Goal: Task Accomplishment & Management: Use online tool/utility

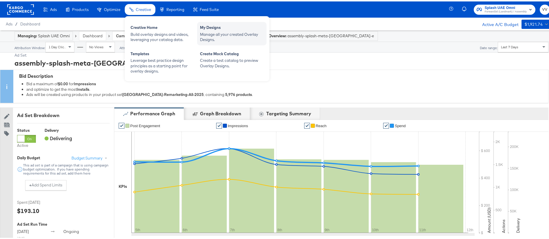
click at [215, 30] on div "Manage all your created Overlay Designs." at bounding box center [232, 35] width 64 height 11
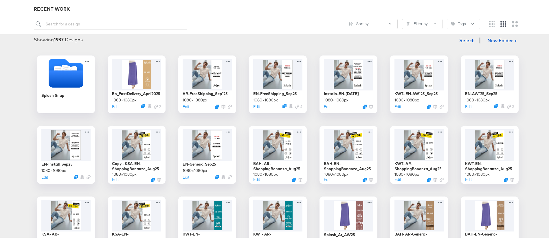
scroll to position [65, 0]
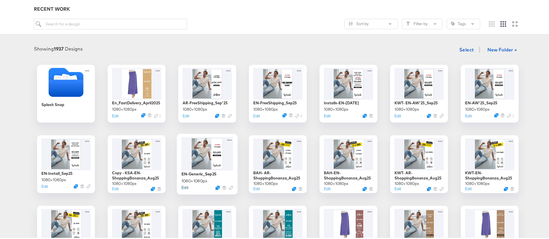
click at [184, 187] on button "Edit" at bounding box center [184, 186] width 7 height 5
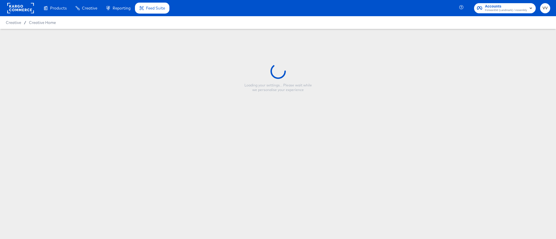
type input "EN-Generic_Sep25"
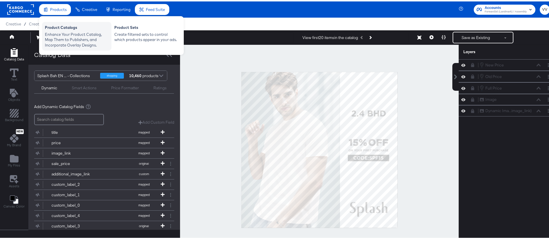
click at [83, 41] on div "Enhance Your Product Catalog, Map Them to Publishers, and Incorporate Overlay D…" at bounding box center [77, 38] width 64 height 16
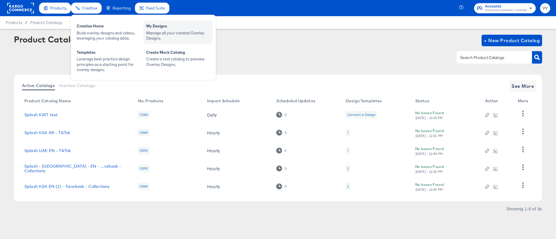
click at [169, 34] on div "Manage all your created Overlay Designs." at bounding box center [178, 35] width 64 height 11
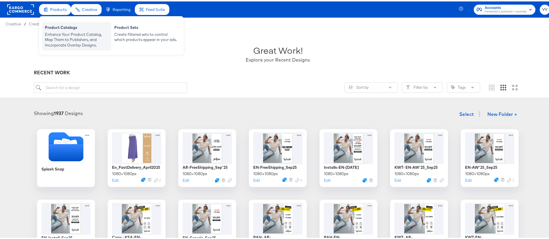
click at [65, 27] on div "Product Catalogs" at bounding box center [77, 26] width 64 height 7
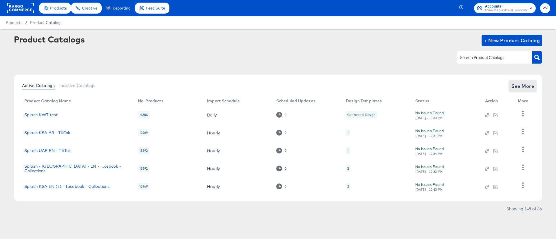
click at [515, 85] on span "See More" at bounding box center [522, 86] width 23 height 8
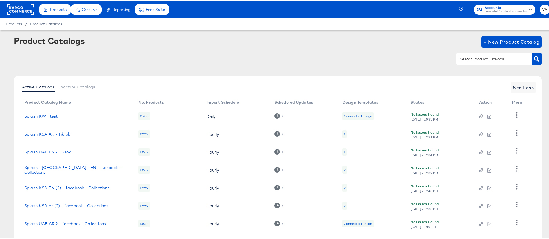
click at [479, 54] on div at bounding box center [493, 57] width 75 height 12
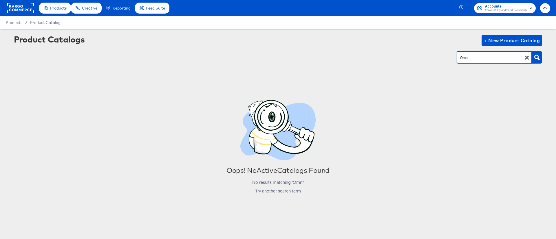
click at [479, 54] on div "Omni" at bounding box center [493, 57] width 75 height 12
type input "O"
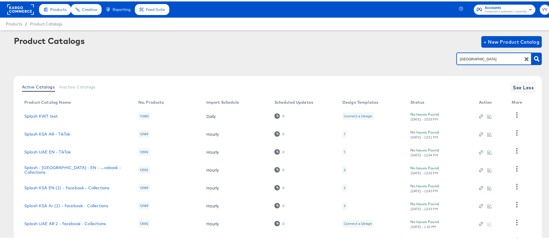
type input "uae"
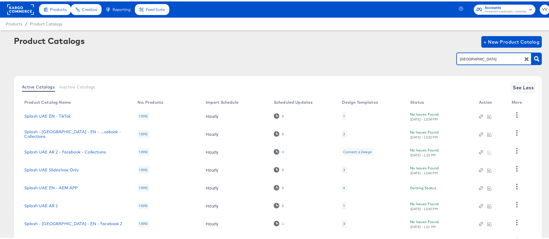
scroll to position [48, 0]
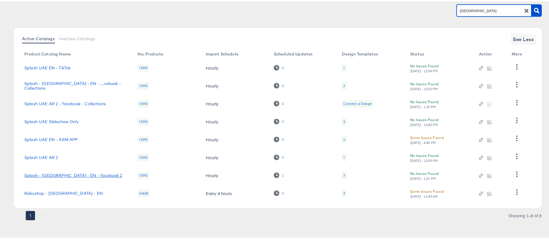
click at [78, 177] on link "Splash - UAE - EN - facebook 2" at bounding box center [73, 174] width 98 height 5
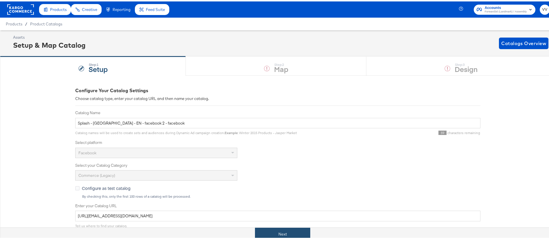
click at [292, 233] on button "Next" at bounding box center [282, 233] width 55 height 13
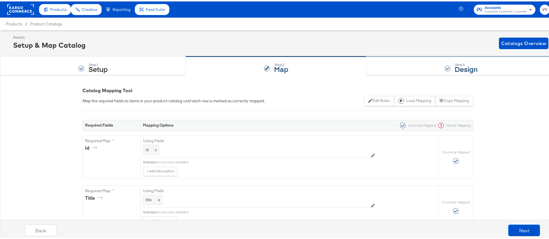
click at [417, 71] on div "Step: 3 Design" at bounding box center [460, 64] width 189 height 19
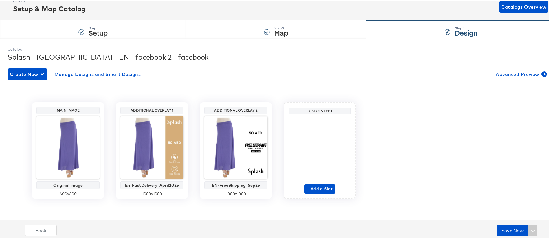
scroll to position [37, 0]
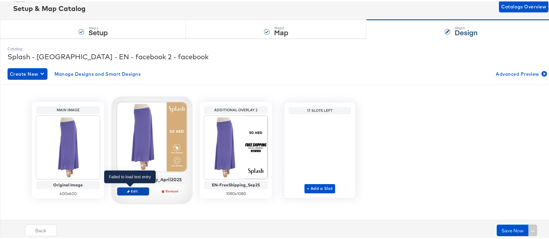
click at [135, 191] on span "Edit" at bounding box center [133, 190] width 27 height 4
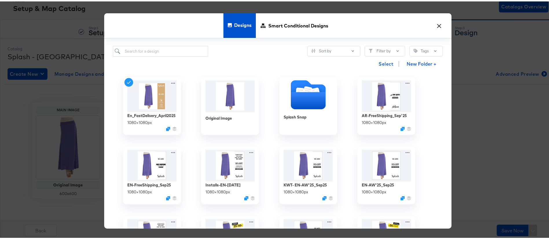
scroll to position [61, 0]
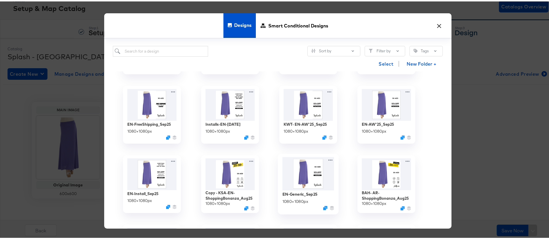
click at [301, 179] on img at bounding box center [309, 173] width 52 height 34
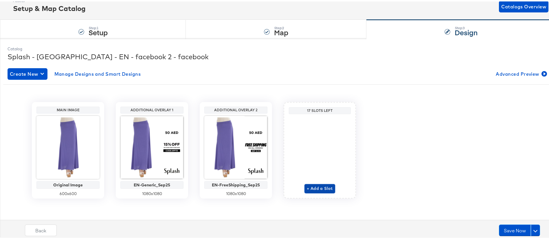
click at [323, 186] on span "+ Add a Slot" at bounding box center [320, 187] width 26 height 7
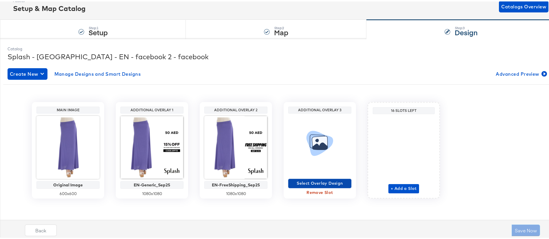
click at [324, 182] on span "Select Overlay Design" at bounding box center [320, 182] width 58 height 7
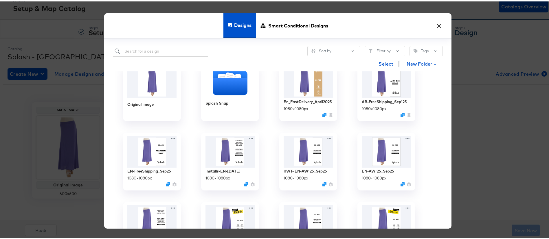
scroll to position [15, 0]
click at [436, 28] on button "×" at bounding box center [439, 23] width 10 height 10
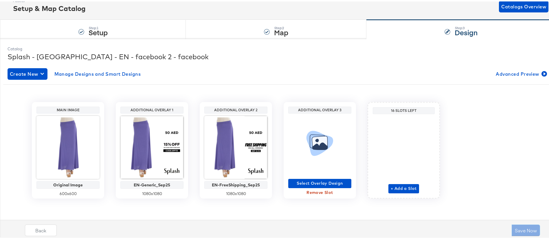
scroll to position [0, 0]
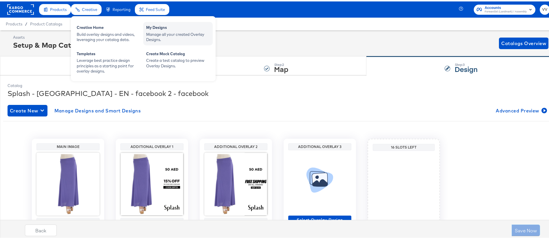
click at [157, 30] on div "Manage all your created Overlay Designs." at bounding box center [178, 35] width 64 height 11
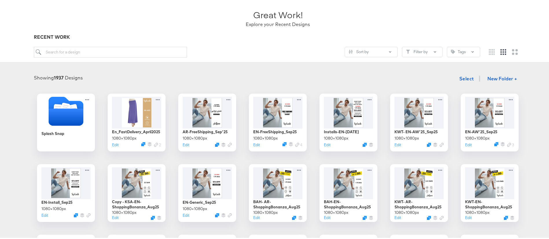
scroll to position [38, 0]
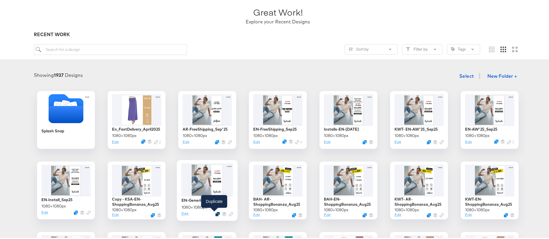
click at [216, 213] on icon "Duplicate" at bounding box center [217, 213] width 4 height 4
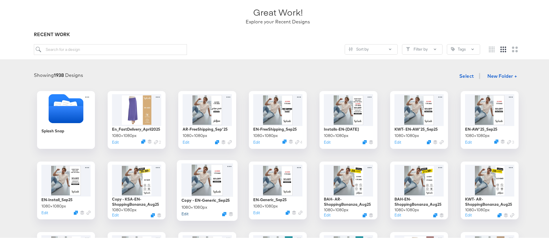
click at [181, 212] on button "Edit" at bounding box center [184, 212] width 7 height 5
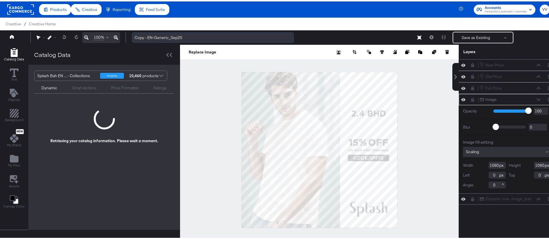
click at [147, 37] on input "Copy - EN-Generic_Sep25" at bounding box center [213, 36] width 162 height 11
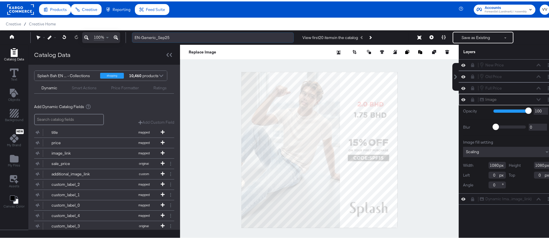
click at [140, 35] on input "EN-Generic_Sep25" at bounding box center [213, 36] width 162 height 11
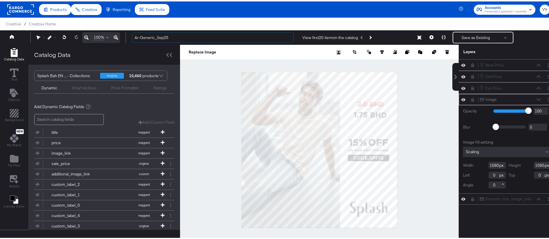
type input "Ar-Generic_Sep25"
click at [470, 96] on button at bounding box center [472, 98] width 5 height 5
click at [471, 96] on icon at bounding box center [472, 97] width 2 height 3
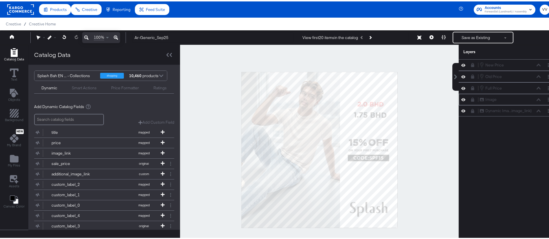
click at [470, 96] on button at bounding box center [472, 98] width 5 height 5
click at [14, 154] on icon "Add Files" at bounding box center [14, 157] width 9 height 9
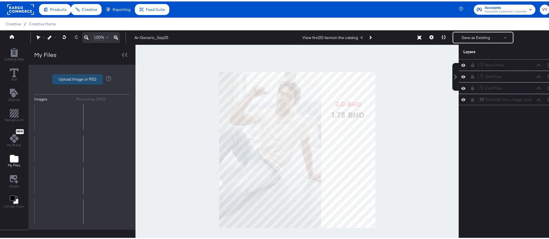
click at [87, 78] on label "Upload Image or PSD" at bounding box center [77, 78] width 50 height 10
click at [82, 78] on input "Upload Image or PSD" at bounding box center [82, 78] width 0 height 0
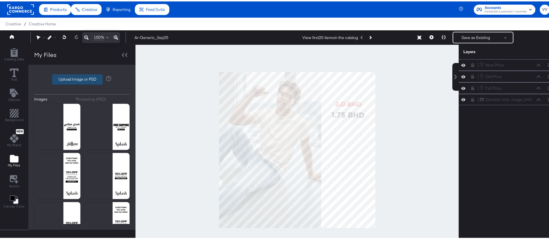
type input "C:\fakepath\DIT_Ar_Generic_4Sep.png"
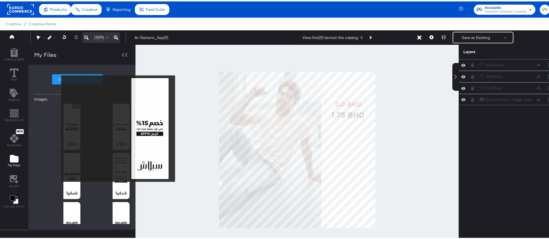
click at [57, 128] on img at bounding box center [57, 125] width 46 height 46
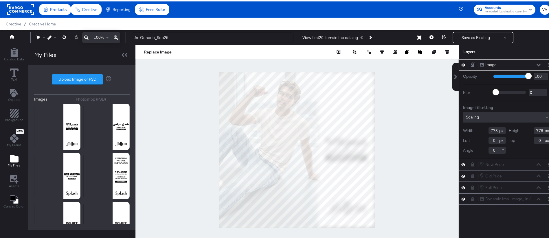
click at [367, 230] on div at bounding box center [296, 148] width 323 height 211
type input "1080"
click at [471, 64] on icon at bounding box center [473, 63] width 4 height 5
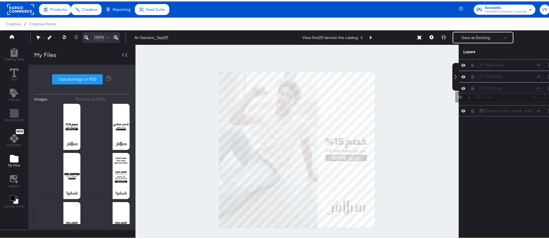
drag, startPoint x: 483, startPoint y: 63, endPoint x: 487, endPoint y: 102, distance: 39.3
click at [487, 102] on div "Image Image New Price New Price Old Price Old Price Full Price Full Price Dynam…" at bounding box center [507, 86] width 97 height 57
click at [471, 98] on icon at bounding box center [472, 98] width 3 height 4
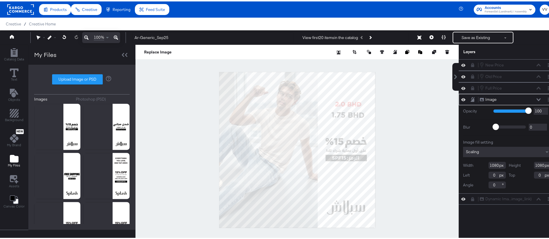
click at [471, 98] on icon at bounding box center [473, 98] width 4 height 5
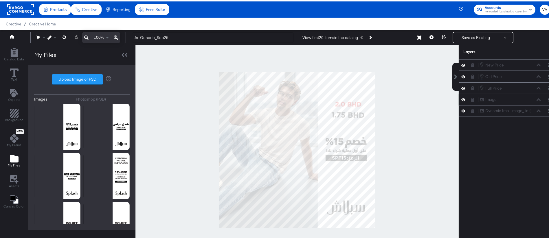
click at [471, 98] on icon at bounding box center [472, 98] width 3 height 4
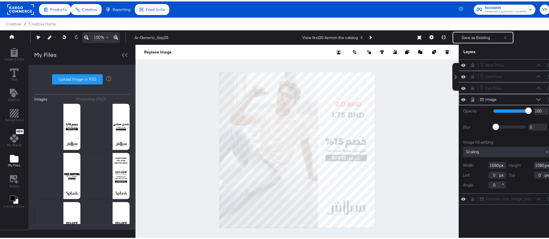
click at [471, 98] on icon at bounding box center [473, 98] width 4 height 5
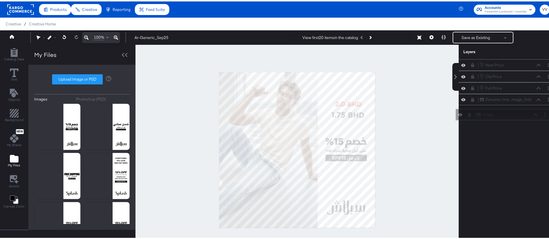
drag, startPoint x: 484, startPoint y: 98, endPoint x: 488, endPoint y: 115, distance: 17.6
click at [488, 115] on div "Image Image" at bounding box center [506, 113] width 61 height 6
drag, startPoint x: 488, startPoint y: 111, endPoint x: 487, endPoint y: 99, distance: 11.9
click at [487, 99] on div "Image Image" at bounding box center [502, 99] width 61 height 6
click at [469, 35] on button "Save as Existing" at bounding box center [475, 36] width 45 height 10
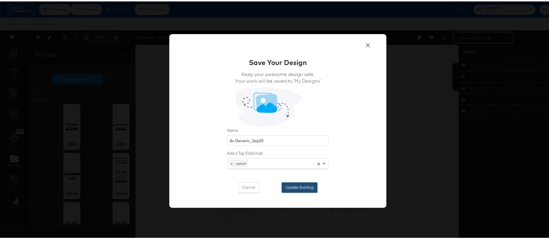
click at [303, 185] on button "Update Existing" at bounding box center [300, 186] width 36 height 10
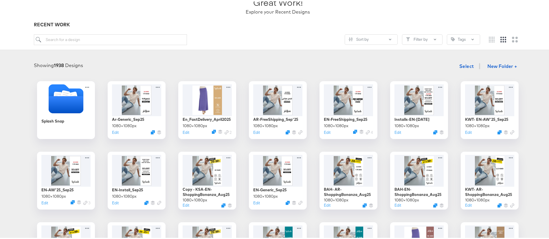
scroll to position [56, 0]
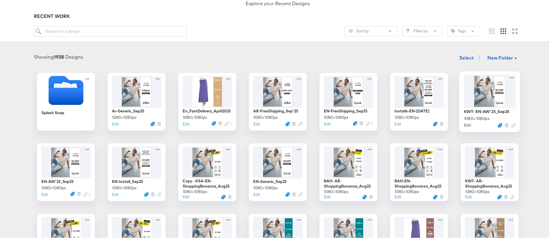
click at [466, 123] on button "Edit" at bounding box center [467, 123] width 7 height 5
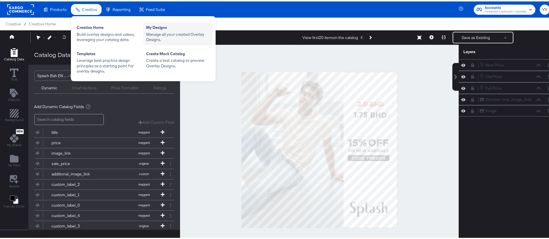
click at [162, 35] on div "Manage all your created Overlay Designs." at bounding box center [178, 35] width 64 height 11
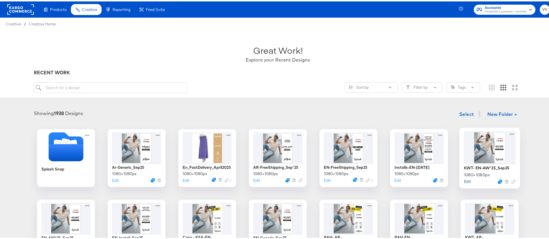
click at [465, 182] on button "Edit" at bounding box center [467, 179] width 7 height 5
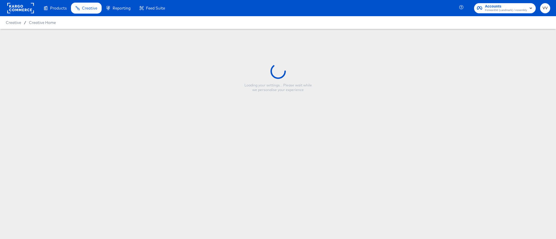
type input "KWT- EN-AW'25_Sep25"
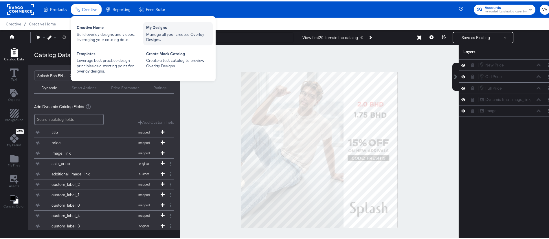
click at [153, 25] on div "My Designs" at bounding box center [178, 26] width 64 height 7
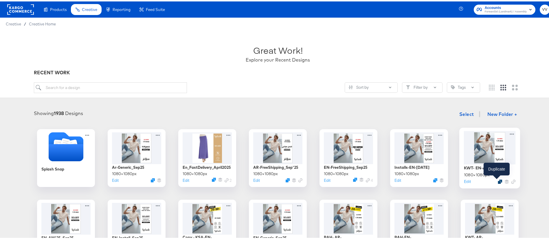
click at [498, 181] on div at bounding box center [500, 180] width 4 height 4
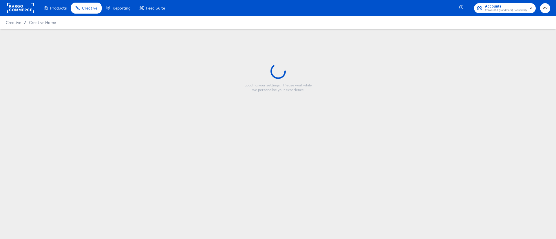
type input "KWT- EN-AW'25_Sep25"
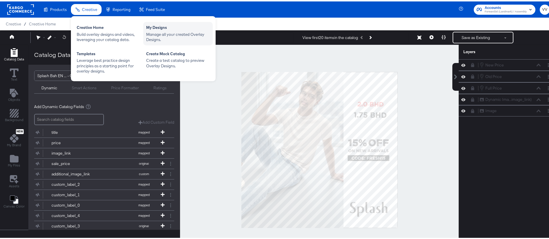
click at [172, 37] on div "Manage all your created Overlay Designs." at bounding box center [178, 35] width 64 height 11
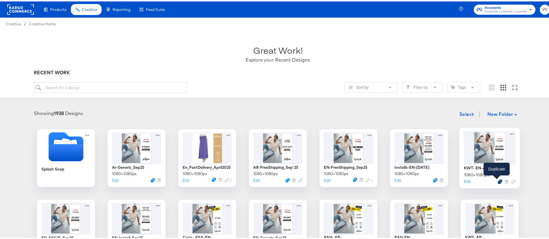
click at [498, 181] on icon "Duplicate" at bounding box center [500, 180] width 4 height 4
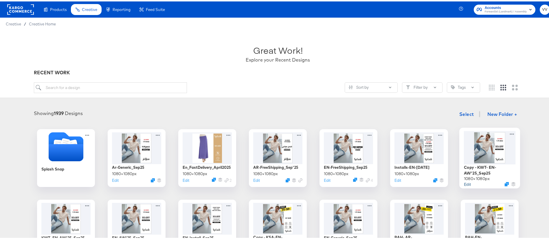
click at [465, 183] on button "Edit" at bounding box center [467, 182] width 7 height 5
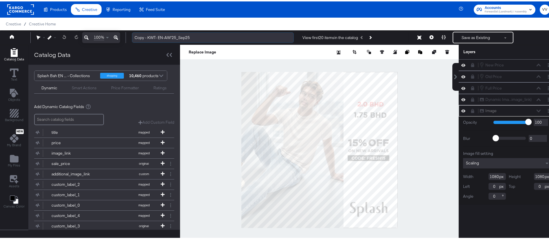
click at [156, 35] on input "Copy - KWT- EN-AW'25_Sep25" at bounding box center [213, 36] width 162 height 11
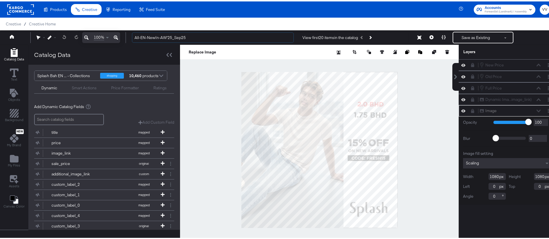
type input "All-EN-NewIn-AW'25_Sep25"
click at [465, 107] on div "Image Image" at bounding box center [507, 110] width 92 height 6
click at [466, 113] on div "Image Image" at bounding box center [507, 109] width 97 height 11
click at [471, 111] on icon at bounding box center [472, 110] width 3 height 4
click at [471, 111] on icon at bounding box center [473, 109] width 4 height 5
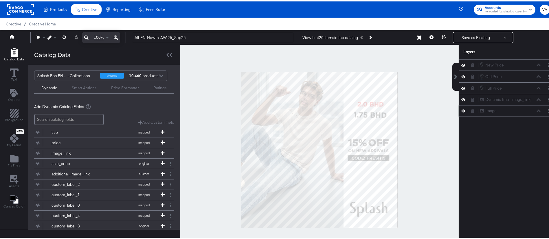
click at [471, 111] on icon at bounding box center [472, 110] width 3 height 4
click at [15, 157] on icon "Add Files" at bounding box center [14, 158] width 9 height 8
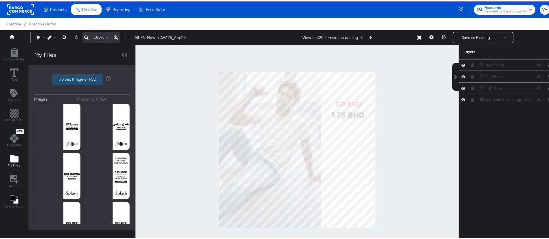
click at [87, 82] on label "Upload Image or PSD" at bounding box center [77, 78] width 50 height 10
click at [82, 78] on input "Upload Image or PSD" at bounding box center [82, 78] width 0 height 0
type input "C:\fakepath\DIT_NewIn_4Sep.png"
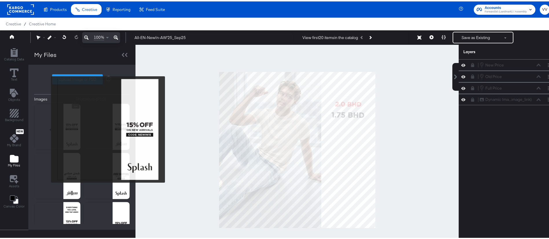
click at [47, 128] on img at bounding box center [57, 125] width 46 height 46
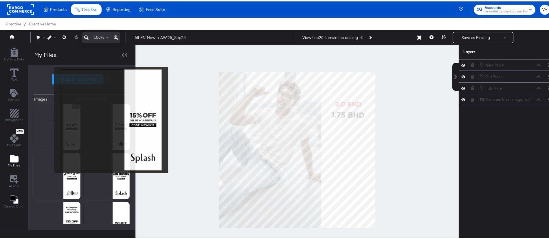
click at [51, 119] on img at bounding box center [57, 125] width 46 height 46
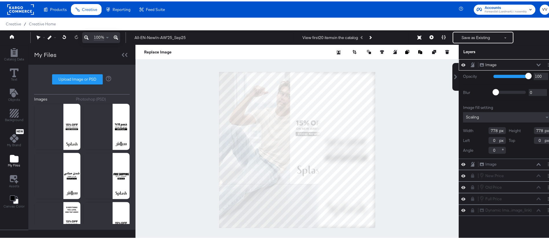
click at [370, 229] on div at bounding box center [296, 148] width 323 height 211
type input "1080"
click at [471, 64] on icon at bounding box center [473, 63] width 4 height 5
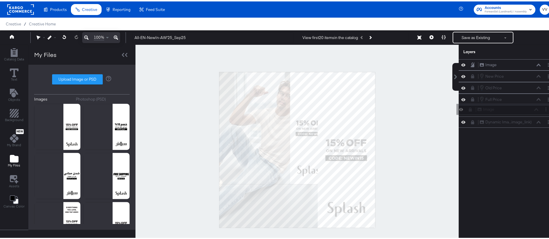
drag, startPoint x: 495, startPoint y: 63, endPoint x: 500, endPoint y: 114, distance: 51.8
click at [500, 114] on div "Image Image Image Image New Price New Price Old Price Old Price Full Price Full…" at bounding box center [507, 92] width 97 height 69
drag, startPoint x: 489, startPoint y: 98, endPoint x: 494, endPoint y: 118, distance: 21.1
click at [494, 118] on div "New Price New Price Old Price Old Price Full Price Full Price Image Image Dynam…" at bounding box center [504, 151] width 104 height 187
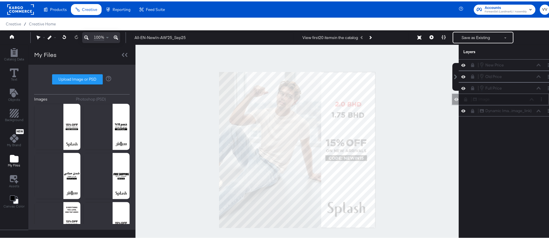
drag, startPoint x: 495, startPoint y: 111, endPoint x: 494, endPoint y: 98, distance: 13.3
click at [494, 98] on div "Image Image" at bounding box center [503, 98] width 61 height 6
click at [468, 32] on button "Save as Existing" at bounding box center [475, 36] width 45 height 10
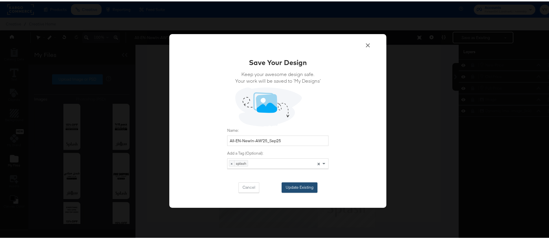
click at [307, 183] on button "Update Existing" at bounding box center [300, 186] width 36 height 10
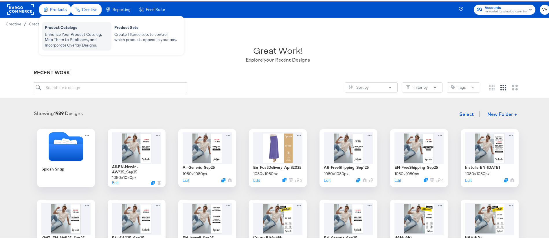
click at [64, 29] on div "Product Catalogs" at bounding box center [77, 26] width 64 height 7
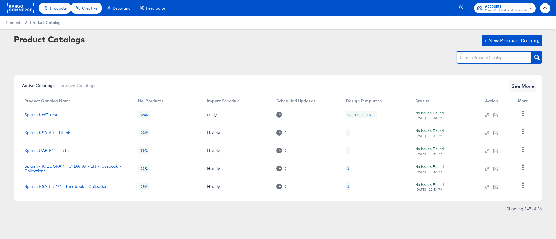
click at [476, 57] on input "text" at bounding box center [490, 57] width 62 height 7
type input "uae"
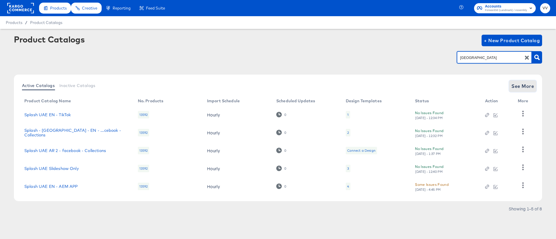
click at [520, 88] on span "See More" at bounding box center [522, 86] width 23 height 8
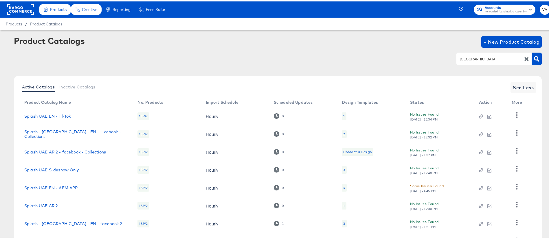
scroll to position [48, 0]
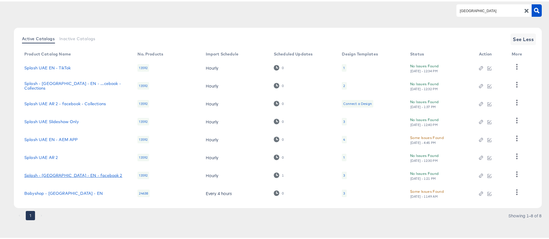
click at [85, 175] on link "Splash - UAE - EN - facebook 2" at bounding box center [73, 174] width 98 height 5
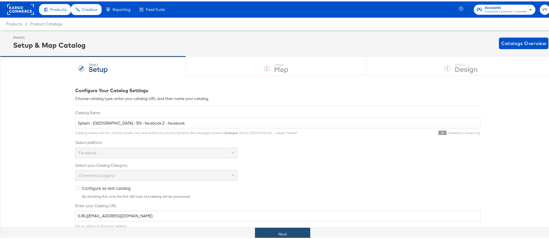
click at [274, 234] on button "Next" at bounding box center [282, 233] width 55 height 13
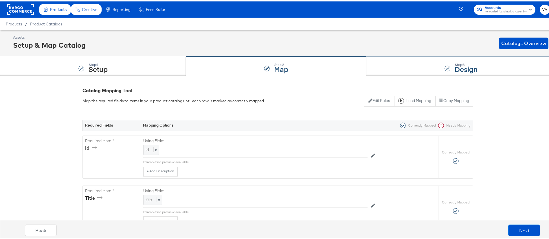
click at [397, 69] on div "Step: 3 Design" at bounding box center [460, 64] width 189 height 19
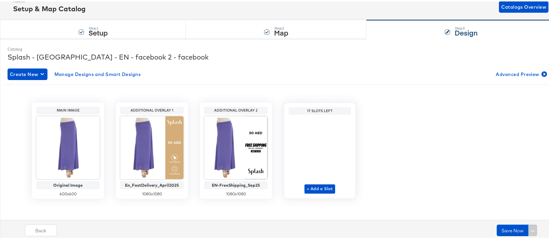
scroll to position [37, 0]
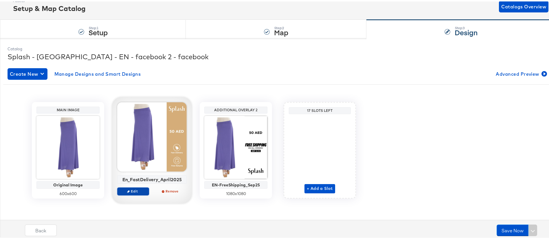
click at [128, 191] on span "Edit" at bounding box center [133, 190] width 27 height 4
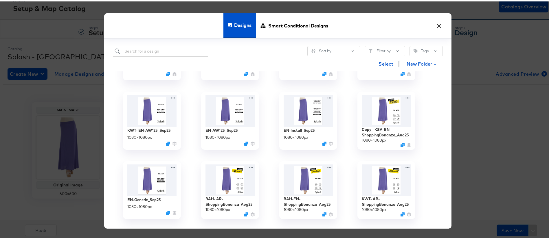
scroll to position [126, 0]
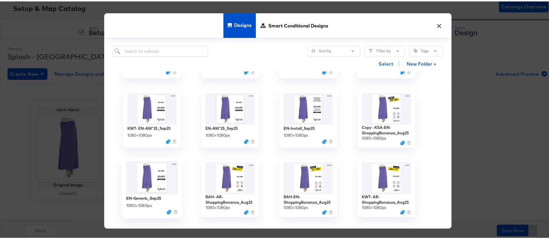
click at [142, 184] on img at bounding box center [152, 177] width 52 height 34
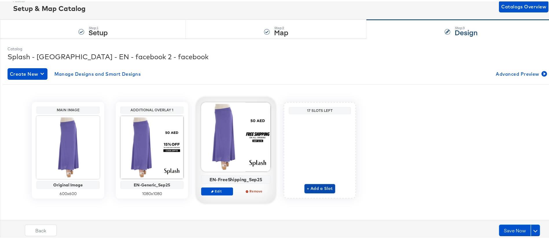
click at [313, 186] on span "+ Add a Slot" at bounding box center [320, 187] width 26 height 7
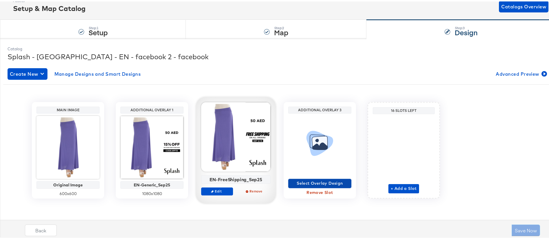
click at [309, 181] on span "Select Overlay Design" at bounding box center [320, 182] width 58 height 7
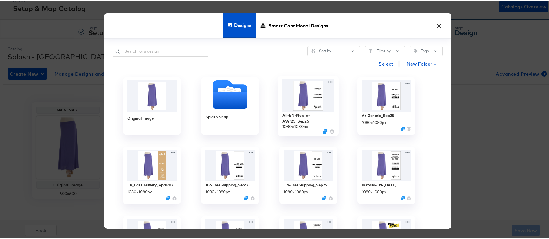
click at [292, 96] on img at bounding box center [309, 94] width 52 height 33
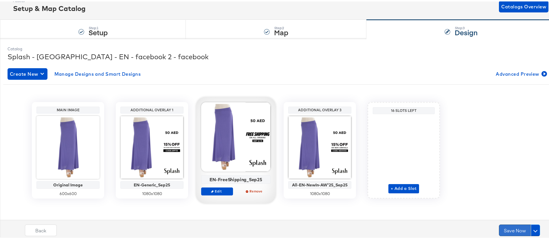
click at [507, 229] on button "Save Now" at bounding box center [515, 229] width 32 height 12
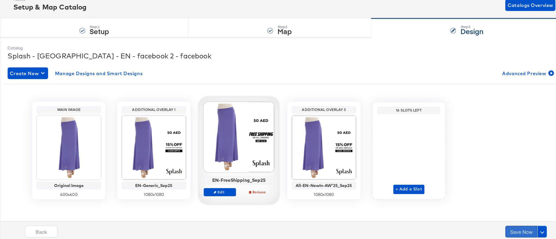
scroll to position [0, 0]
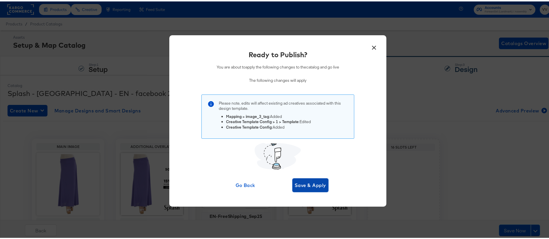
click at [317, 184] on span "Save & Apply" at bounding box center [311, 184] width 32 height 8
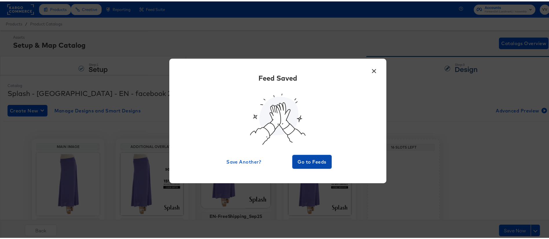
click at [314, 161] on span "Go to Feeds" at bounding box center [312, 161] width 35 height 8
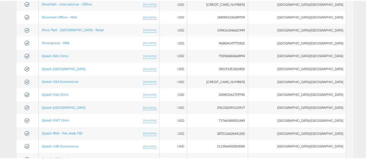
scroll to position [388, 0]
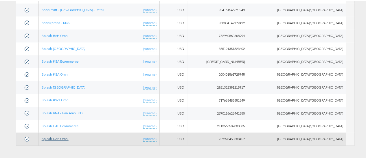
click at [69, 136] on link "Splash UAE Omni" at bounding box center [55, 138] width 27 height 4
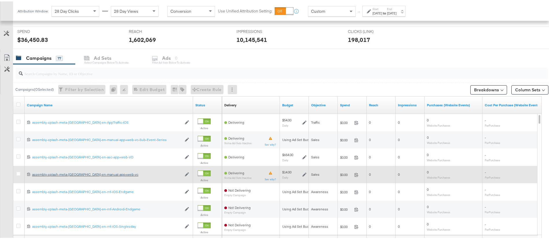
scroll to position [215, 0]
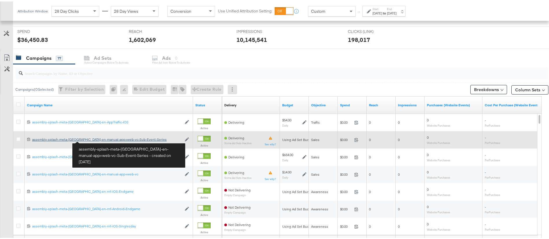
click at [94, 139] on div "assembly-splash-meta-uae-en-manual-app+web-vc-Sub-Event-Series assembly-splash-…" at bounding box center [107, 138] width 150 height 5
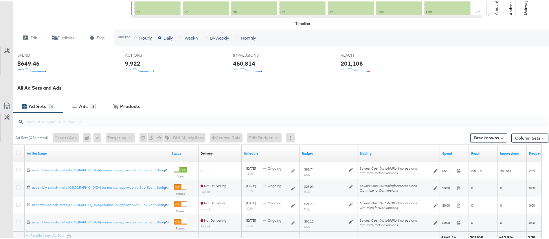
scroll to position [198, 0]
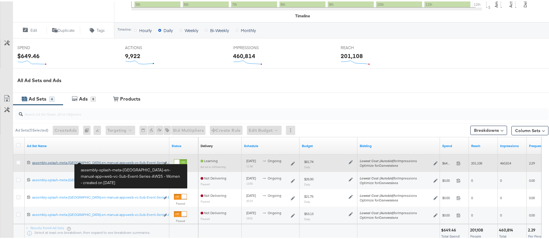
click at [137, 162] on div "assembly-splash-meta-uae-en-manual-app+web-vc-Sub-Event-Series-AW25 - Women ass…" at bounding box center [96, 161] width 128 height 5
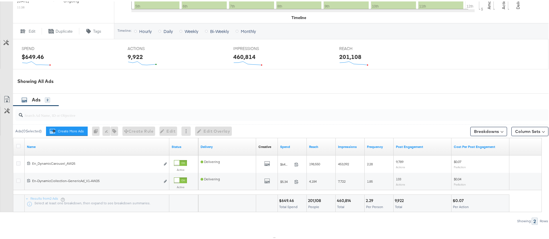
scroll to position [219, 0]
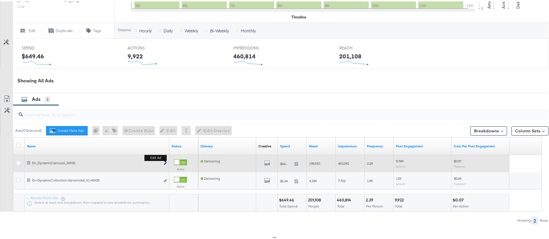
click at [164, 162] on button "Edit ad" at bounding box center [165, 162] width 3 height 6
click at [165, 162] on icon "link" at bounding box center [165, 162] width 3 height 3
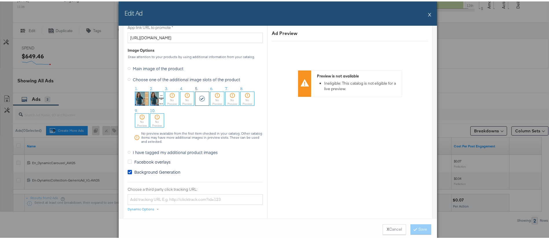
scroll to position [466, 0]
click at [134, 175] on span "Background Generation" at bounding box center [157, 172] width 46 height 6
click at [0, 0] on input "Background Generation" at bounding box center [0, 0] width 0 height 0
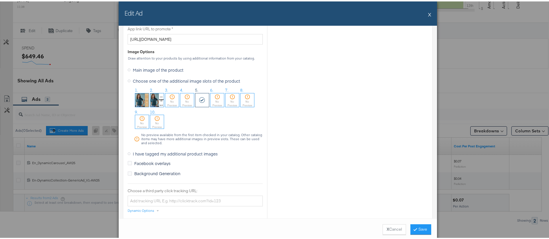
click at [133, 68] on span "Main image of the product" at bounding box center [158, 69] width 51 height 6
click at [0, 0] on input "Main image of the product" at bounding box center [0, 0] width 0 height 0
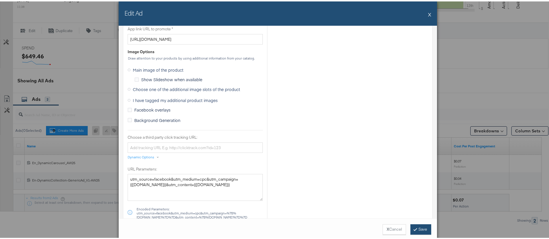
click at [419, 227] on button "Save" at bounding box center [420, 228] width 21 height 10
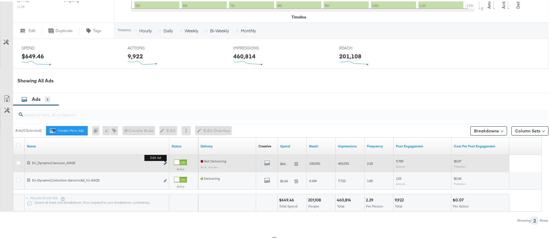
click at [164, 162] on icon "link" at bounding box center [165, 162] width 3 height 3
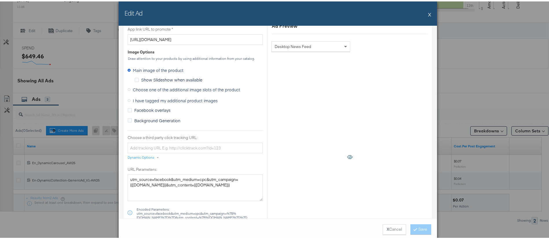
scroll to position [463, 0]
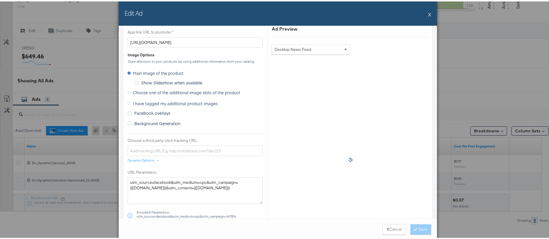
click at [173, 91] on span "Choose one of the additional image slots of the product" at bounding box center [186, 91] width 107 height 6
click at [0, 0] on input "Choose one of the additional image slots of the product" at bounding box center [0, 0] width 0 height 0
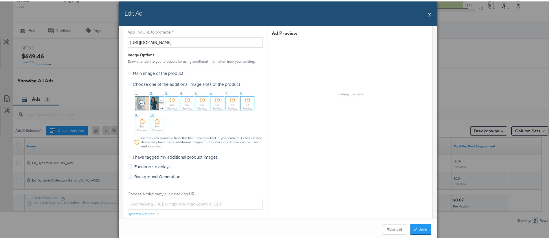
click at [169, 106] on div "No Preview" at bounding box center [172, 106] width 14 height 8
click at [417, 229] on button "Save" at bounding box center [420, 228] width 21 height 10
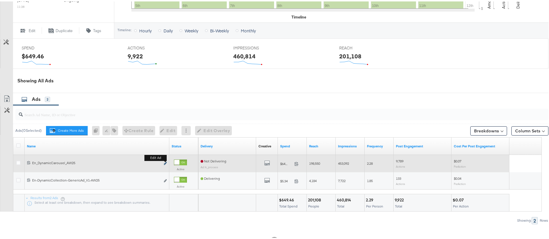
click at [165, 162] on icon "link" at bounding box center [165, 162] width 3 height 3
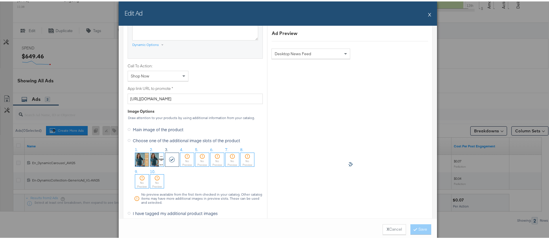
scroll to position [404, 0]
click at [428, 12] on button "X" at bounding box center [429, 13] width 3 height 12
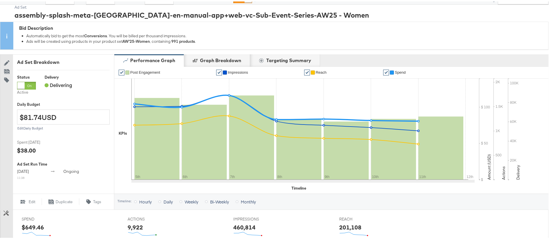
scroll to position [0, 0]
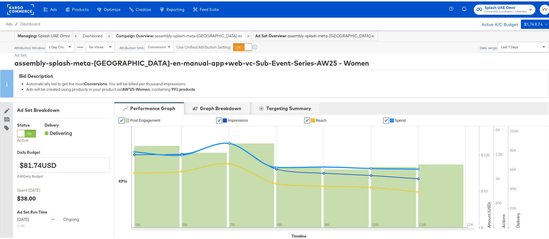
click at [213, 36] on span "assembly-splash-meta-[GEOGRAPHIC_DATA]-en-manual-app+web-vc-Sub-Event-Series" at bounding box center [198, 34] width 87 height 5
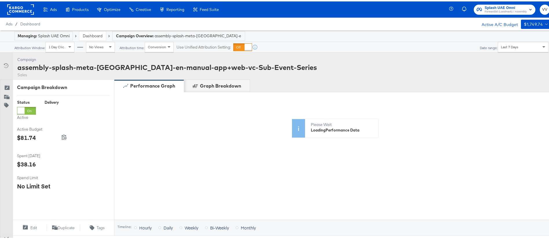
click at [98, 34] on link "Dashboard" at bounding box center [93, 34] width 20 height 5
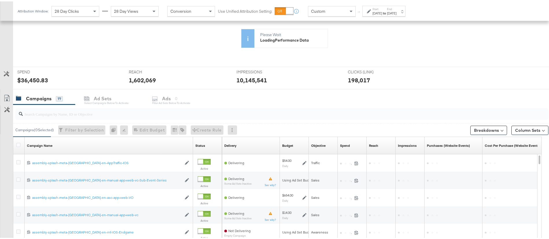
scroll to position [133, 0]
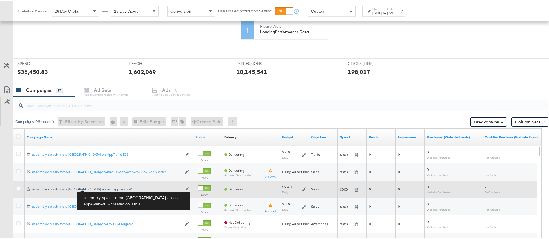
click at [99, 188] on div "assembly-splash-meta-uae-en-asc-app+web-VO assembly-splash-meta-uae-en-asc-app+…" at bounding box center [107, 188] width 150 height 5
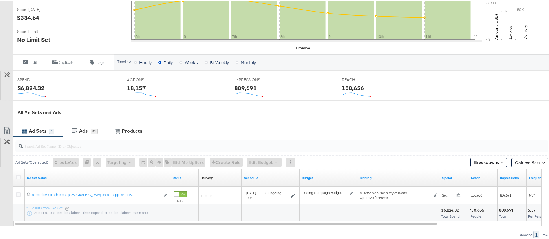
scroll to position [199, 0]
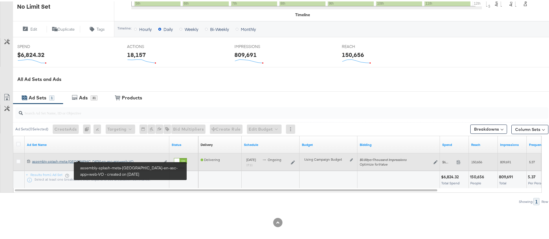
click at [96, 159] on div "assembly-splash-meta-uae-en-asc-app+web-VO assembly-splash-meta-uae-en-asc-app+…" at bounding box center [96, 160] width 128 height 5
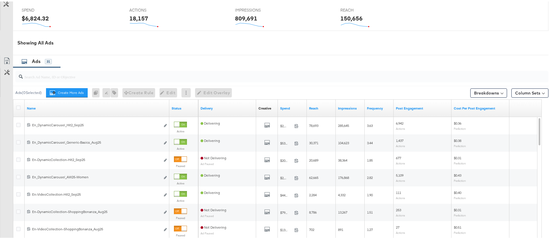
scroll to position [258, 0]
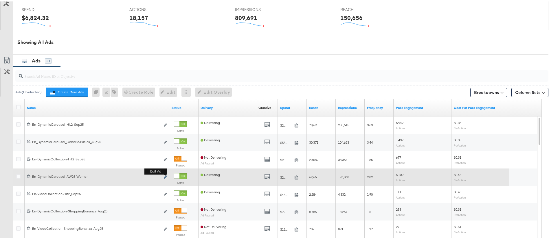
click at [165, 175] on icon "link" at bounding box center [165, 175] width 3 height 3
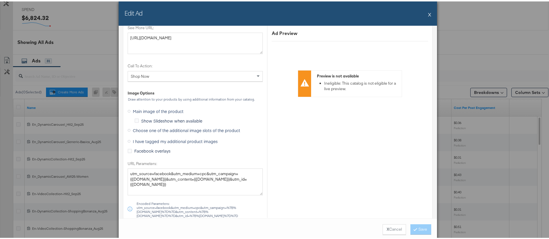
scroll to position [524, 0]
click at [207, 129] on span "Choose one of the additional image slots of the product" at bounding box center [186, 128] width 107 height 6
click at [0, 0] on input "Choose one of the additional image slots of the product" at bounding box center [0, 0] width 0 height 0
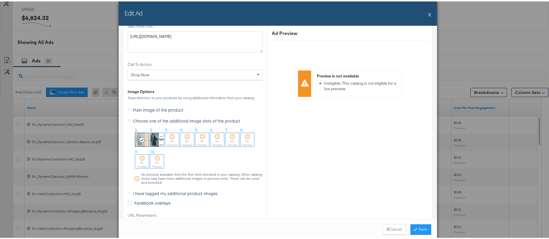
click at [171, 138] on icon at bounding box center [172, 135] width 6 height 6
click at [419, 227] on button "Save" at bounding box center [420, 228] width 21 height 10
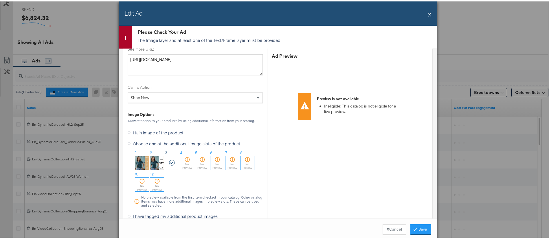
click at [425, 14] on div "Edit Ad X" at bounding box center [278, 12] width 318 height 24
click at [428, 13] on button "X" at bounding box center [429, 13] width 3 height 12
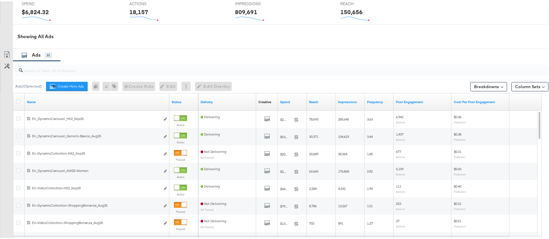
scroll to position [267, 0]
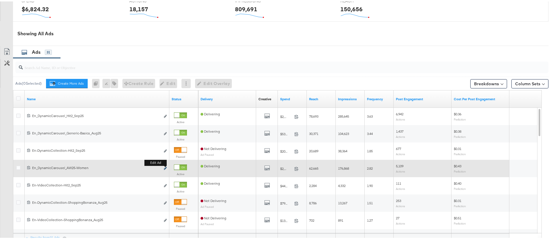
click at [164, 168] on icon "link" at bounding box center [165, 167] width 3 height 3
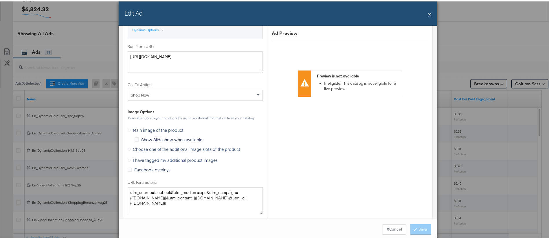
scroll to position [505, 0]
click at [145, 148] on span "Choose one of the additional image slots of the product" at bounding box center [186, 147] width 107 height 6
click at [0, 0] on input "Choose one of the additional image slots of the product" at bounding box center [0, 0] width 0 height 0
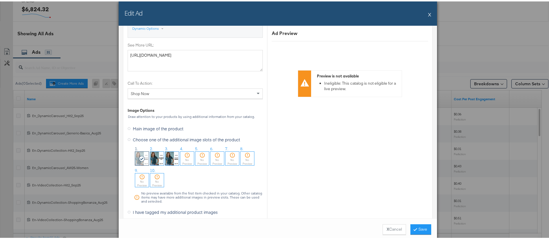
click at [165, 159] on img at bounding box center [172, 158] width 14 height 14
click at [415, 229] on icon at bounding box center [416, 227] width 2 height 3
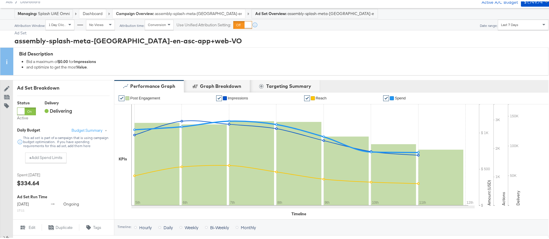
scroll to position [0, 0]
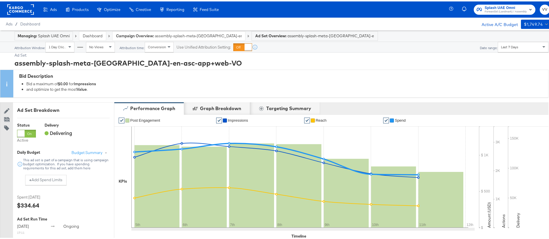
click at [98, 34] on link "Dashboard" at bounding box center [93, 34] width 20 height 5
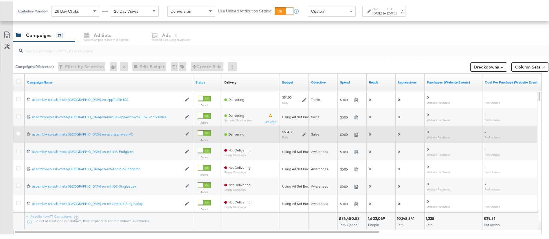
scroll to position [238, 0]
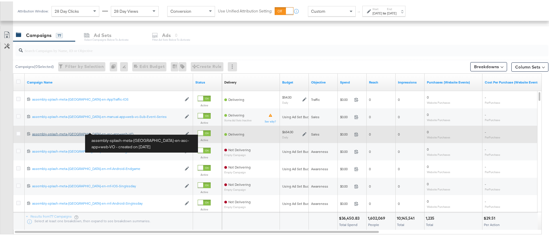
click at [94, 132] on div "assembly-splash-meta-uae-en-asc-app+web-VO assembly-splash-meta-uae-en-asc-app+…" at bounding box center [107, 133] width 150 height 5
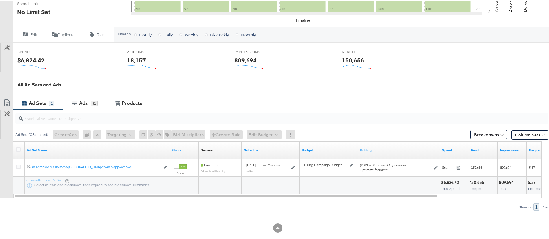
scroll to position [199, 0]
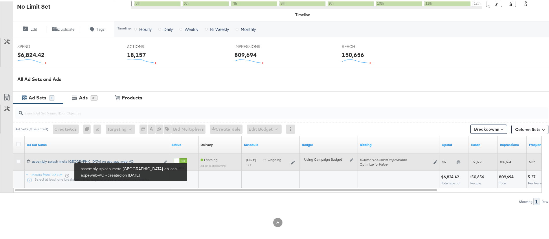
click at [99, 159] on div "assembly-splash-meta-uae-en-asc-app+web-VO assembly-splash-meta-uae-en-asc-app+…" at bounding box center [96, 160] width 128 height 5
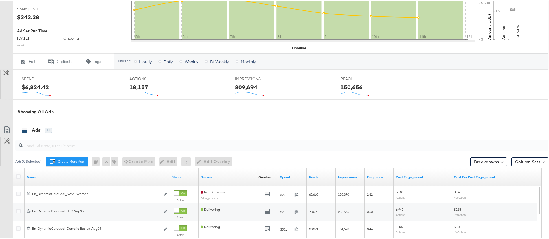
scroll to position [269, 0]
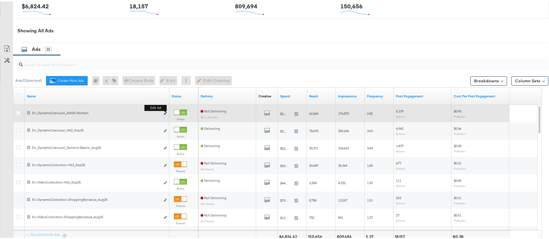
click at [166, 113] on icon "link" at bounding box center [165, 112] width 3 height 3
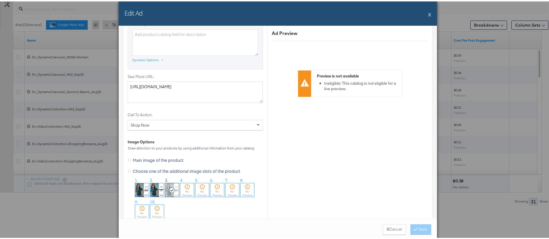
scroll to position [475, 0]
click at [424, 10] on div "Edit Ad X" at bounding box center [278, 12] width 318 height 24
click at [428, 14] on button "X" at bounding box center [429, 13] width 3 height 12
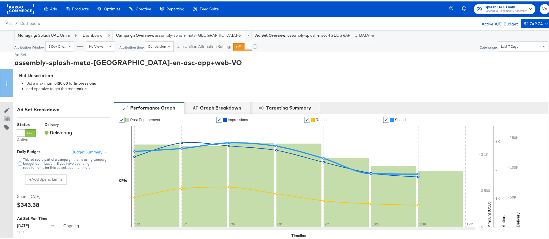
scroll to position [0, 0]
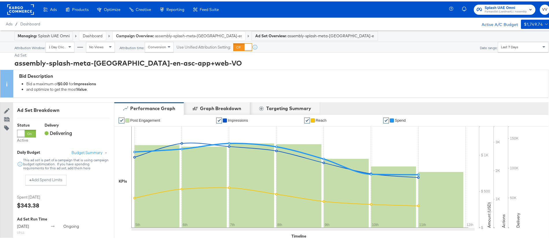
click at [102, 36] on link "Dashboard" at bounding box center [93, 34] width 20 height 5
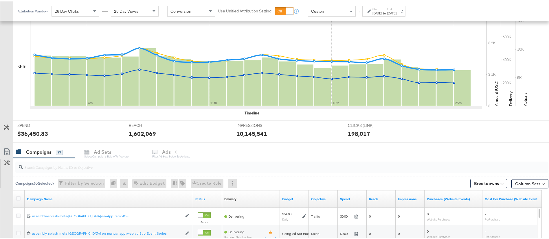
scroll to position [227, 0]
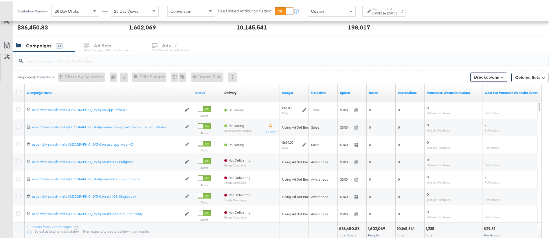
click at [113, 59] on input "search" at bounding box center [261, 57] width 477 height 11
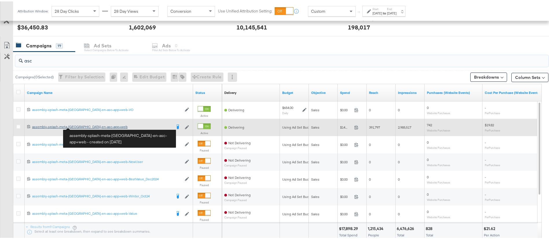
type input "asc"
click at [84, 126] on div "assembly-splash-meta-uae-en-asc-app+web assembly-splash-meta-uae-en-asc-app+web" at bounding box center [102, 125] width 140 height 5
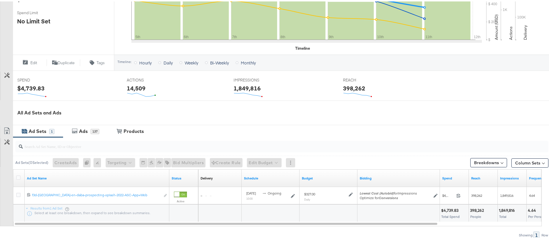
scroll to position [199, 0]
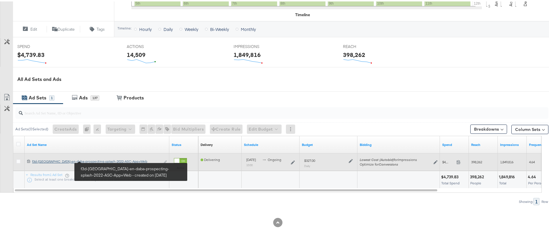
click at [109, 161] on div "f3d-uae-en-daba-prospecting-splash-2022-ASC-App+Web f3d-uae-en-daba-prospecting…" at bounding box center [96, 160] width 128 height 5
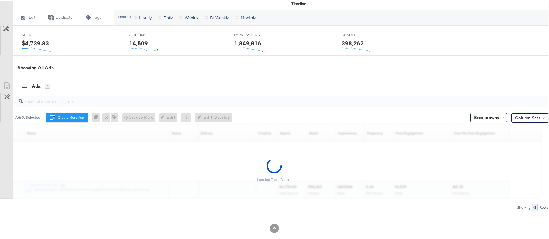
scroll to position [233, 0]
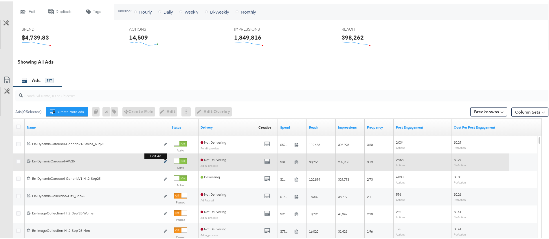
click at [165, 159] on button "Edit ad" at bounding box center [165, 161] width 3 height 6
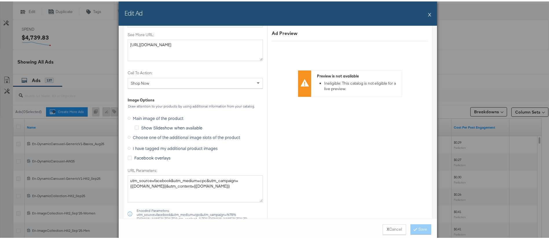
scroll to position [533, 0]
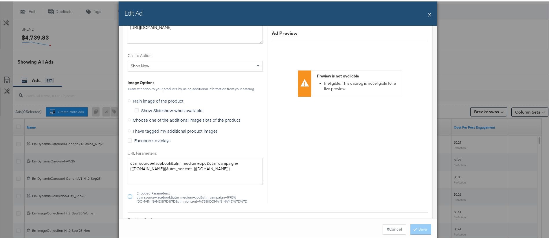
click at [181, 121] on span "Choose one of the additional image slots of the product" at bounding box center [186, 119] width 107 height 6
click at [0, 0] on input "Choose one of the additional image slots of the product" at bounding box center [0, 0] width 0 height 0
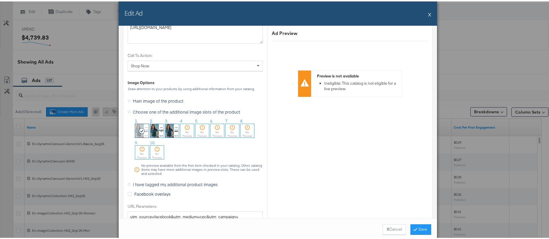
click at [166, 130] on img at bounding box center [172, 130] width 14 height 14
click at [414, 229] on button "Save" at bounding box center [420, 228] width 21 height 10
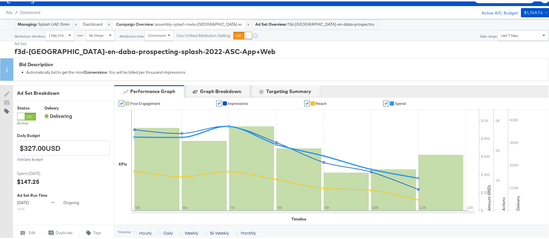
scroll to position [0, 0]
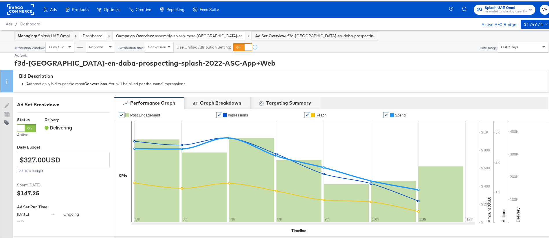
click at [507, 8] on span "Forward3d (Landmark) / Assembly" at bounding box center [506, 10] width 42 height 5
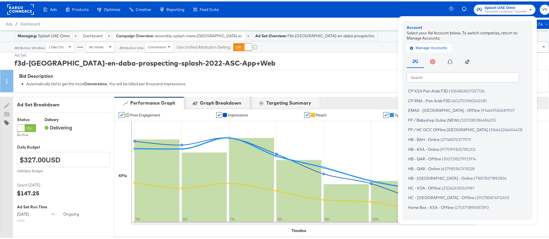
click at [448, 75] on input "text" at bounding box center [463, 76] width 112 height 10
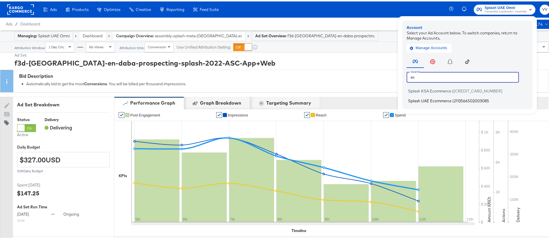
type input "ec"
click at [439, 100] on span "Splash UAE Ecommerce" at bounding box center [429, 99] width 43 height 5
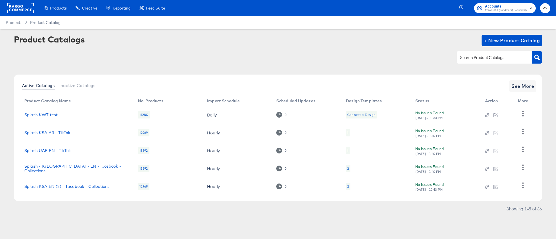
click at [473, 62] on div at bounding box center [493, 57] width 75 height 12
type input "[GEOGRAPHIC_DATA]"
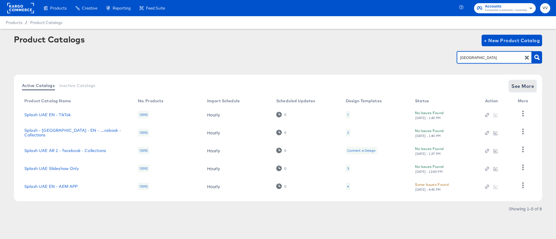
click at [521, 88] on span "See More" at bounding box center [522, 86] width 23 height 8
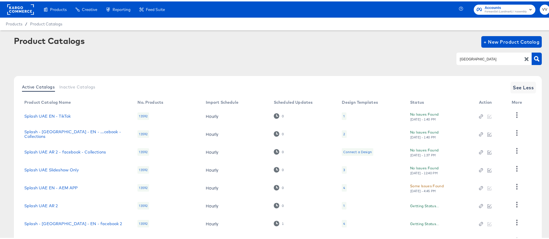
scroll to position [48, 0]
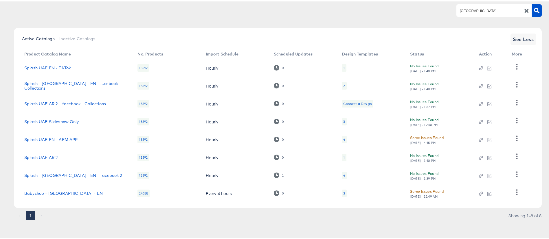
click at [345, 176] on div "4" at bounding box center [344, 174] width 5 height 8
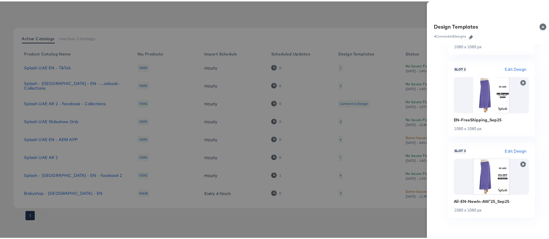
scroll to position [151, 0]
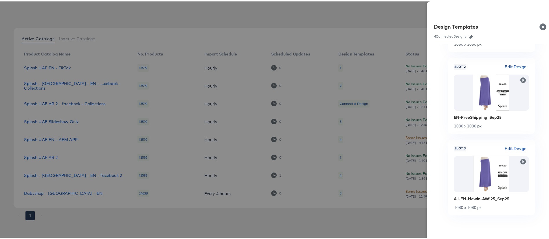
click at [367, 26] on div at bounding box center [278, 119] width 556 height 239
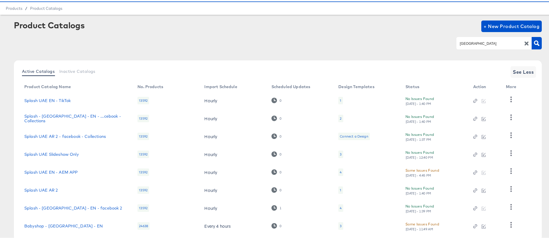
scroll to position [0, 0]
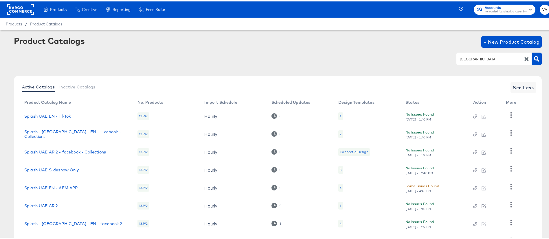
click at [340, 225] on div "4" at bounding box center [341, 222] width 2 height 5
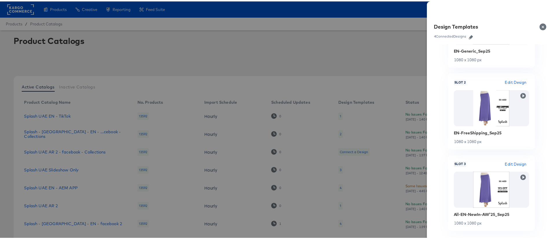
scroll to position [135, 0]
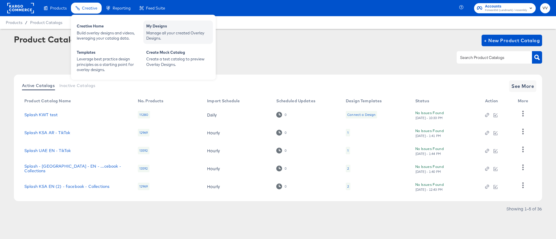
click at [157, 27] on div "My Designs" at bounding box center [178, 26] width 64 height 7
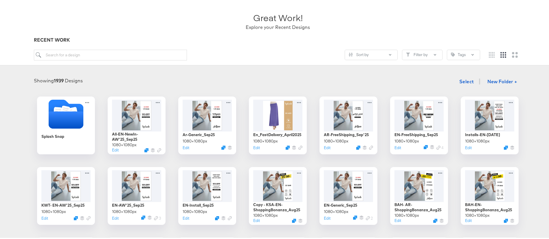
scroll to position [42, 0]
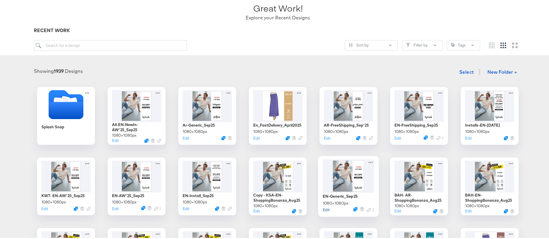
click at [326, 208] on button "Edit" at bounding box center [326, 208] width 7 height 5
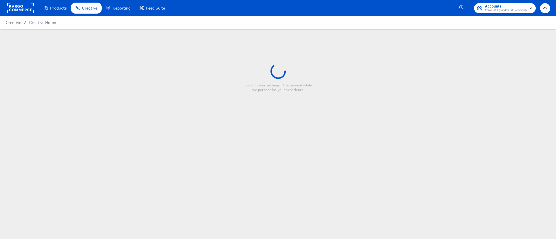
type input "EN-Generic_Sep25"
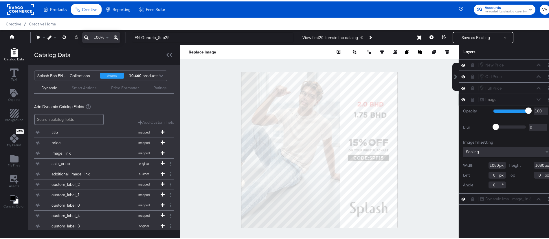
click at [471, 98] on icon at bounding box center [473, 98] width 4 height 4
click at [471, 98] on icon at bounding box center [473, 98] width 4 height 5
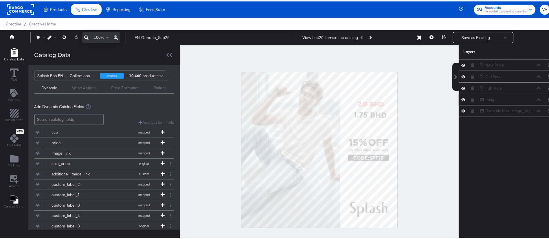
click at [471, 75] on icon at bounding box center [472, 75] width 3 height 4
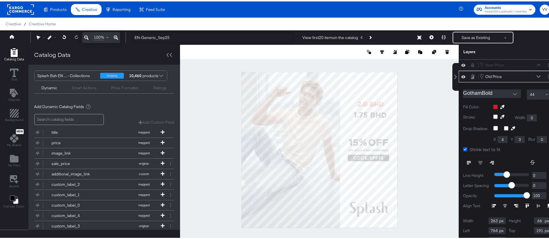
scroll to position [9, 0]
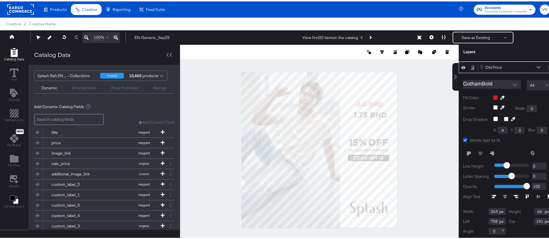
type input "757"
click at [471, 67] on icon at bounding box center [473, 66] width 4 height 5
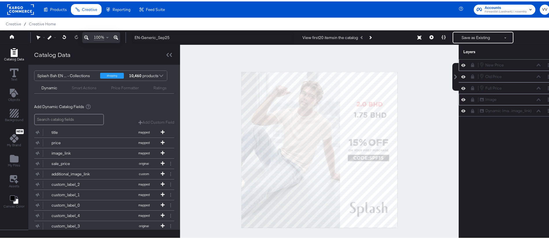
click at [471, 65] on icon at bounding box center [472, 64] width 3 height 4
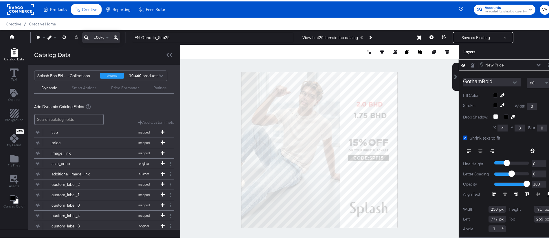
scroll to position [15, 0]
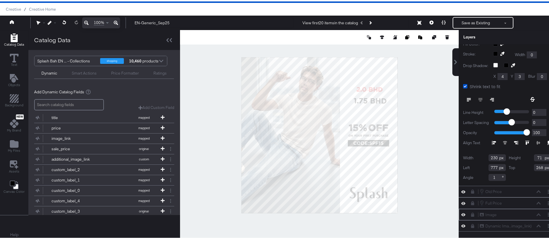
type input "269"
type input "764"
click at [535, 24] on div "EN-Generic_Sep25 View first 20 items in the catalog Save as Existing See more o…" at bounding box center [338, 22] width 423 height 12
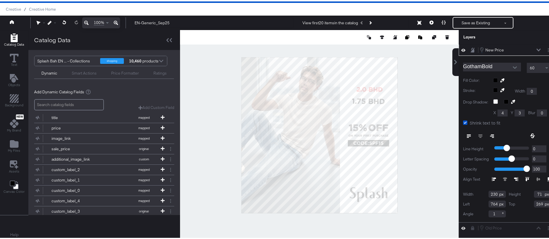
scroll to position [0, 0]
click at [471, 49] on icon at bounding box center [473, 49] width 4 height 5
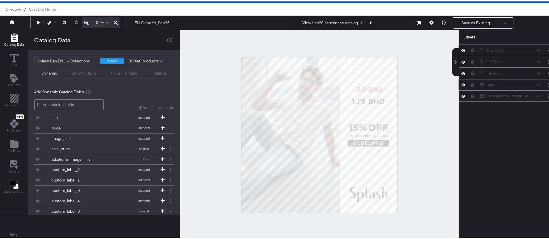
click at [471, 60] on icon at bounding box center [472, 60] width 3 height 4
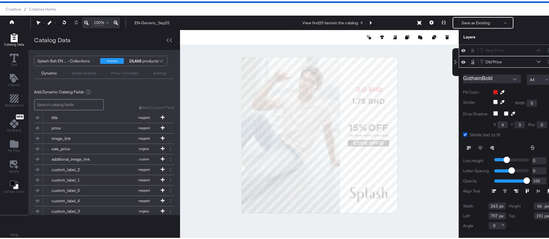
scroll to position [9, 0]
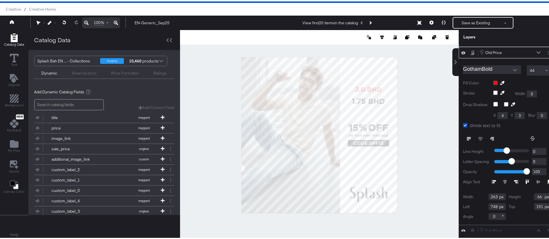
type input "749"
type input "192"
click at [511, 36] on div "Layers" at bounding box center [492, 35] width 59 height 5
click at [471, 52] on icon at bounding box center [473, 51] width 4 height 5
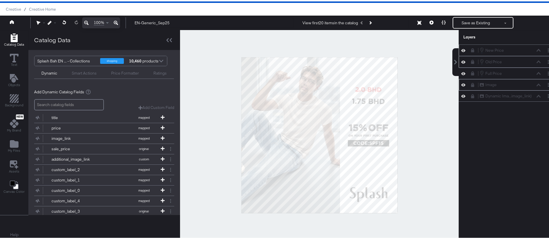
scroll to position [0, 0]
click at [369, 21] on icon "Next Product" at bounding box center [369, 21] width 3 height 3
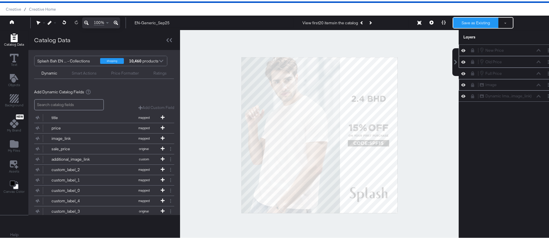
click at [460, 22] on button "Save as Existing" at bounding box center [475, 21] width 45 height 10
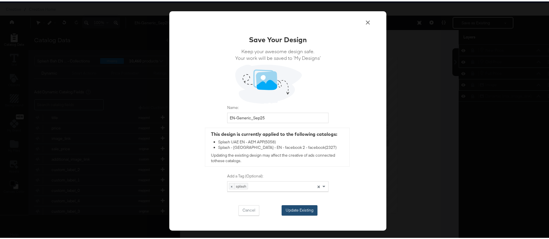
click at [296, 212] on button "Update Existing" at bounding box center [300, 209] width 36 height 10
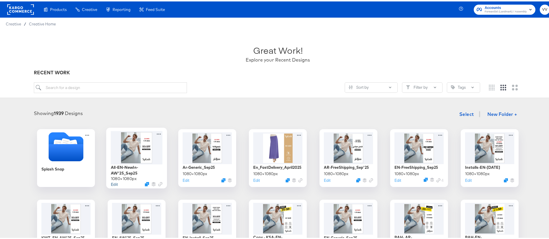
click at [113, 184] on button "Edit" at bounding box center [114, 182] width 7 height 5
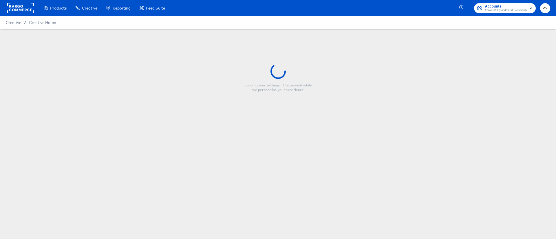
type input "All-EN-NewIn-AW'25_Sep25"
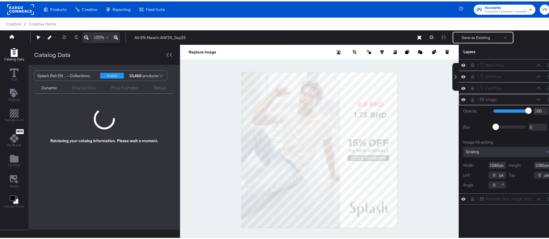
click at [471, 99] on icon at bounding box center [472, 98] width 3 height 4
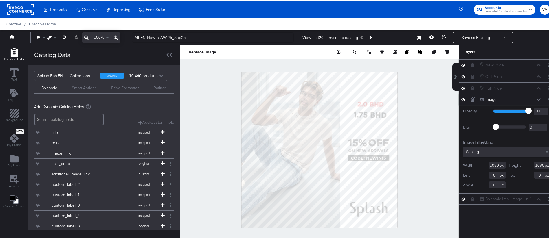
click at [471, 99] on icon at bounding box center [473, 98] width 4 height 5
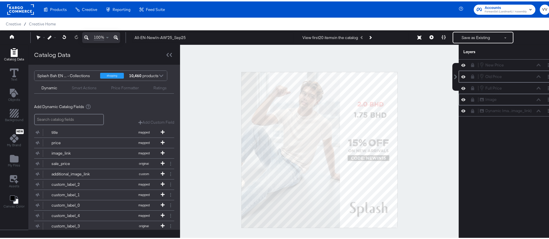
click at [471, 76] on icon at bounding box center [472, 75] width 3 height 4
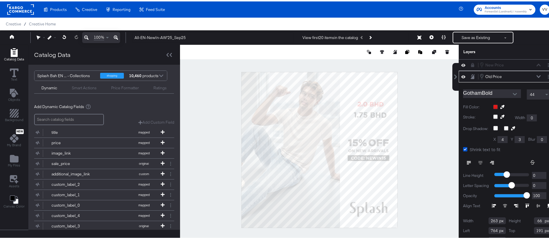
scroll to position [9, 0]
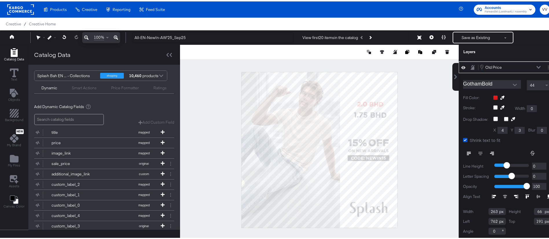
type input "761"
type input "192"
type input "760"
click at [471, 67] on icon at bounding box center [473, 66] width 4 height 5
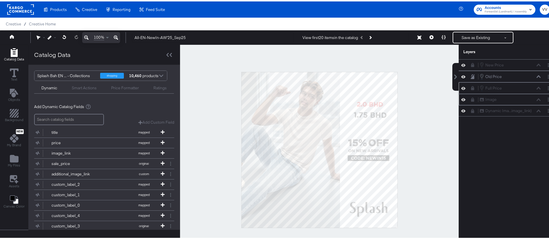
scroll to position [0, 0]
click at [471, 65] on icon at bounding box center [472, 64] width 3 height 4
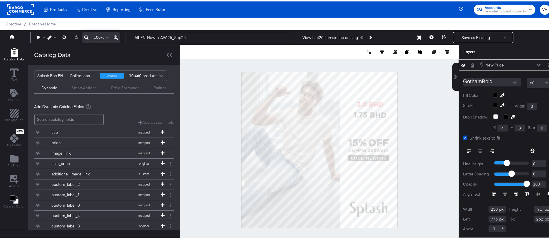
type input "774"
click at [471, 64] on icon at bounding box center [473, 63] width 4 height 5
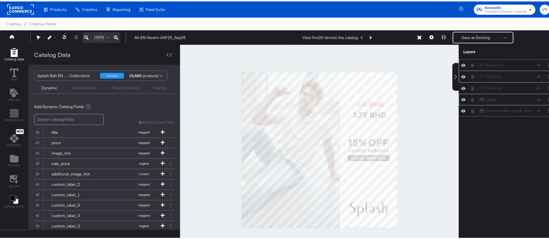
click at [471, 76] on icon at bounding box center [472, 75] width 3 height 4
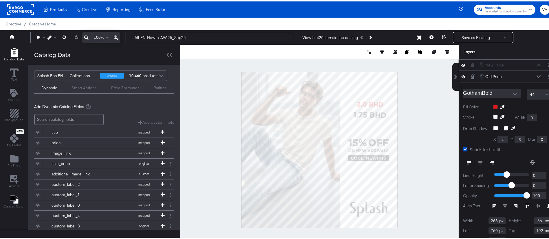
scroll to position [9, 0]
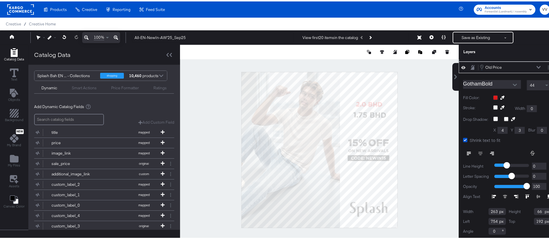
type input "753"
click at [471, 68] on icon at bounding box center [473, 66] width 4 height 5
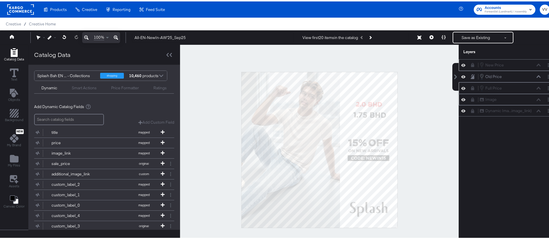
scroll to position [0, 0]
click at [471, 64] on icon at bounding box center [472, 64] width 3 height 4
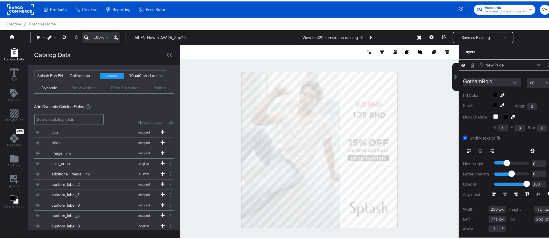
type input "770"
click at [464, 34] on button "Save as Existing" at bounding box center [475, 36] width 45 height 10
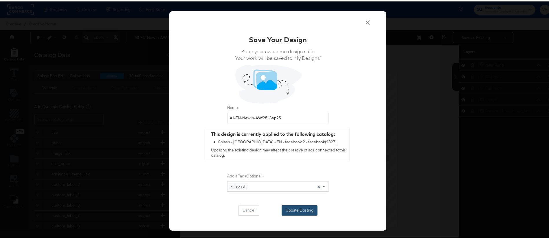
click at [296, 206] on button "Update Existing" at bounding box center [300, 209] width 36 height 10
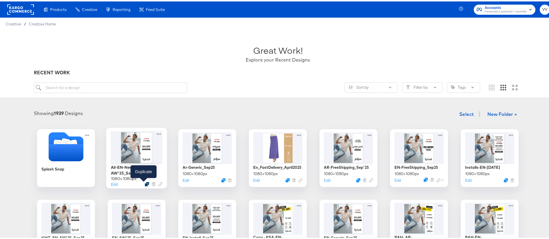
click at [145, 183] on icon "Duplicate" at bounding box center [147, 183] width 4 height 4
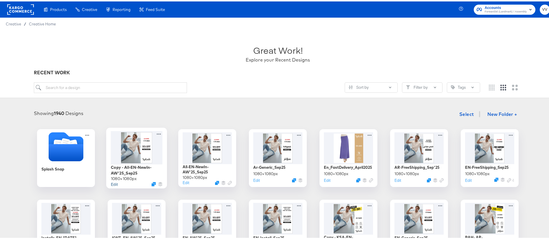
click at [114, 181] on button "Edit" at bounding box center [114, 182] width 7 height 5
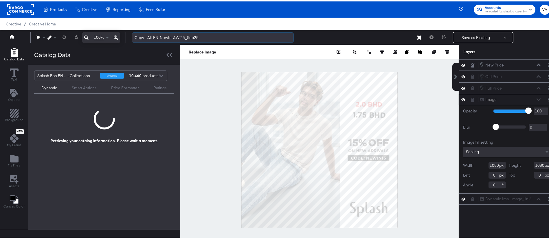
click at [148, 34] on input "Copy - All-EN-NewIn-AW'25_Sep25" at bounding box center [213, 36] width 162 height 11
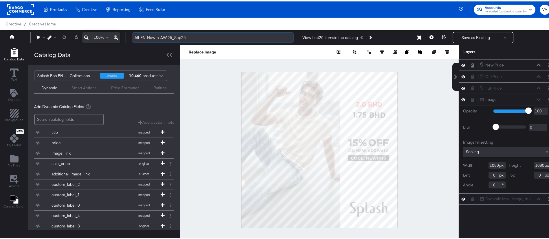
click at [146, 37] on input "All-EN-NewIn-AW'25_Sep25" at bounding box center [213, 36] width 162 height 11
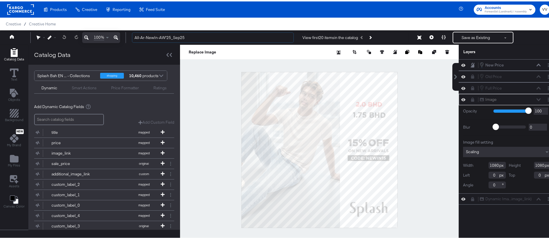
type input "All-Ar-NewIn-AW'25_Sep25"
click at [470, 98] on button at bounding box center [472, 98] width 5 height 5
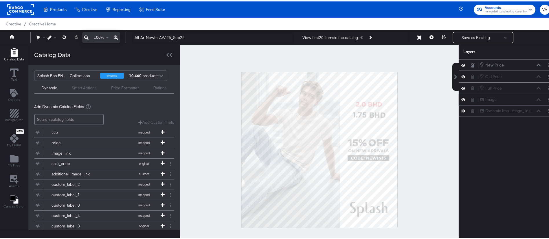
click at [470, 98] on button at bounding box center [472, 98] width 5 height 5
click at [15, 155] on icon "Add Files" at bounding box center [14, 158] width 9 height 8
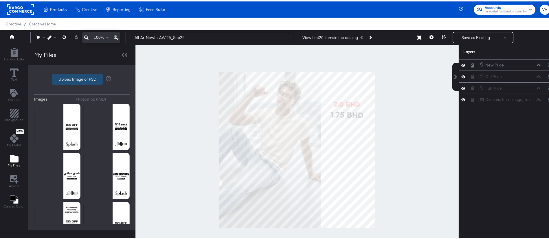
click at [83, 76] on label "Upload Image or PSD" at bounding box center [77, 78] width 50 height 10
click at [82, 78] on input "Upload Image or PSD" at bounding box center [82, 78] width 0 height 0
type input "C:\fakepath\DIT_Ar_NewIn_[DATE]png"
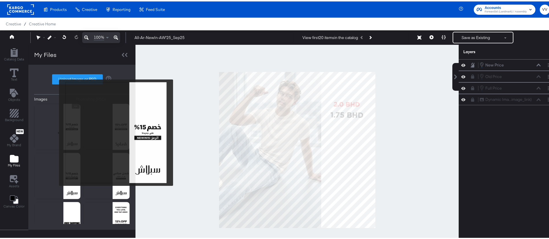
click at [55, 131] on img at bounding box center [57, 125] width 46 height 46
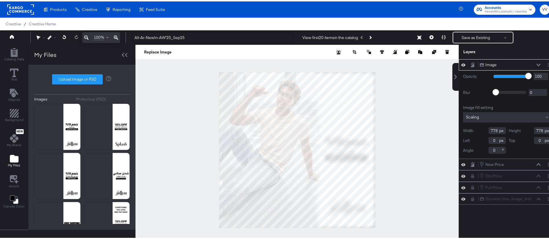
click at [366, 232] on div at bounding box center [296, 148] width 323 height 211
type input "1080"
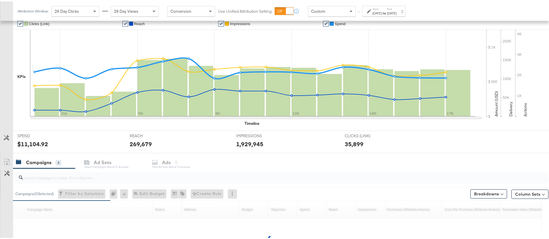
scroll to position [183, 0]
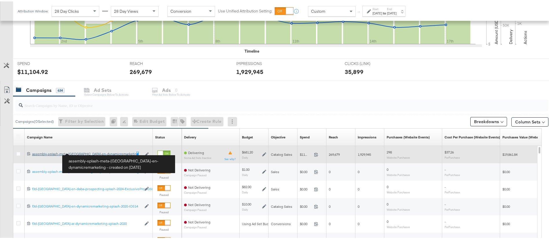
click at [85, 152] on div "assembly-splash-meta-[GEOGRAPHIC_DATA]-en-dynamicremarketing assembly-splash-me…" at bounding box center [81, 153] width 99 height 5
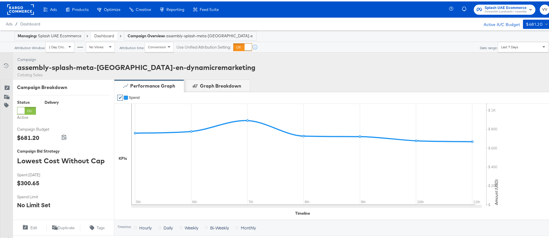
scroll to position [302, 0]
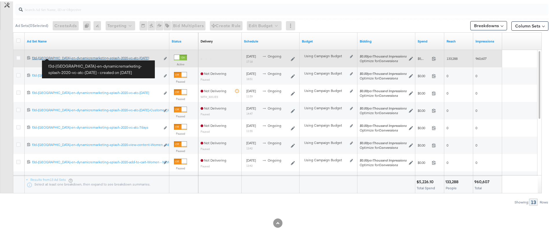
click at [64, 56] on div "f3d-[GEOGRAPHIC_DATA]-en-dynamicremarketing-splash-2020-vc-atc-[DATE] f3d-[GEOG…" at bounding box center [96, 56] width 128 height 5
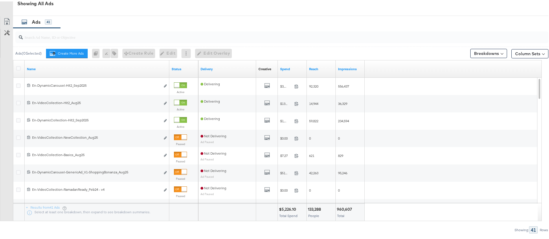
scroll to position [300, 0]
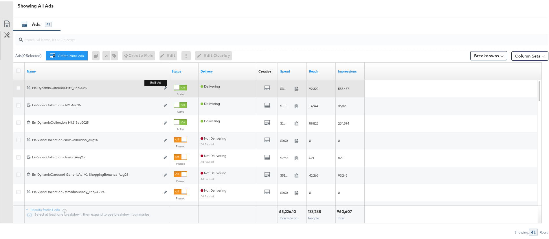
click at [163, 86] on div "Edit ad" at bounding box center [163, 87] width 7 height 6
click at [166, 87] on icon "link" at bounding box center [165, 86] width 3 height 3
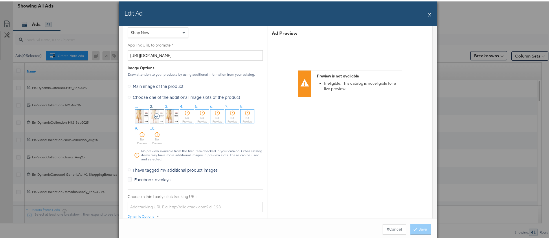
scroll to position [448, 0]
click at [428, 13] on button "X" at bounding box center [429, 13] width 3 height 12
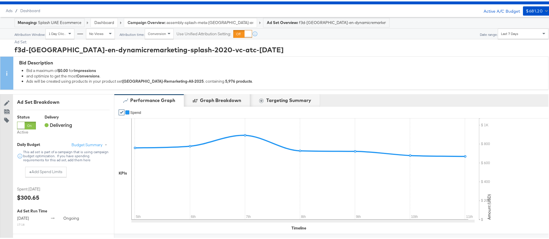
scroll to position [0, 0]
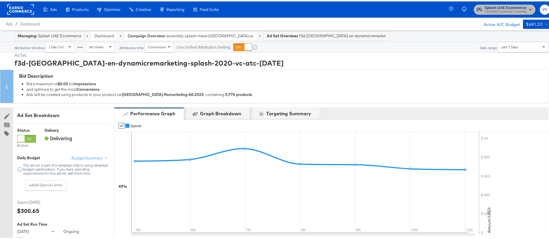
click at [510, 4] on span "Splash UAE Ecommerce" at bounding box center [506, 6] width 42 height 6
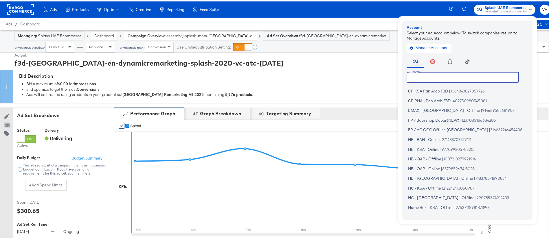
click at [482, 79] on input "text" at bounding box center [463, 76] width 112 height 10
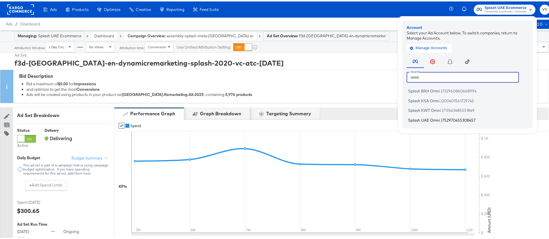
type input "omni"
click at [431, 118] on span "Splash UAE Omni" at bounding box center [424, 118] width 32 height 5
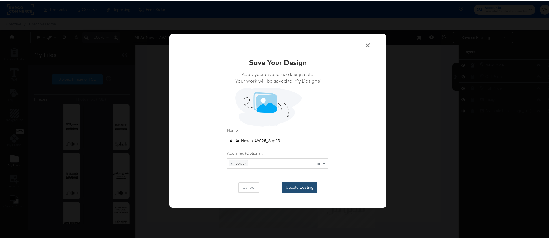
click at [295, 185] on button "Update Existing" at bounding box center [300, 186] width 36 height 10
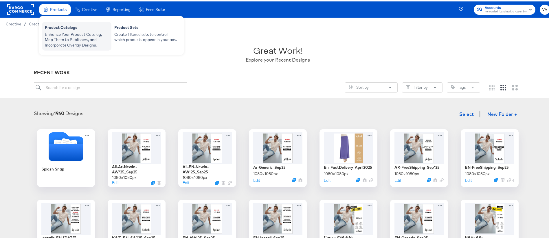
click at [68, 33] on div "Enhance Your Product Catalog, Map Them to Publishers, and Incorporate Overlay D…" at bounding box center [77, 38] width 64 height 16
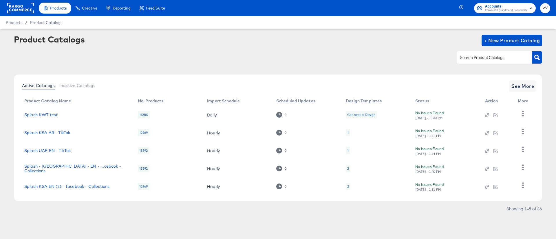
click at [469, 54] on div at bounding box center [493, 57] width 75 height 12
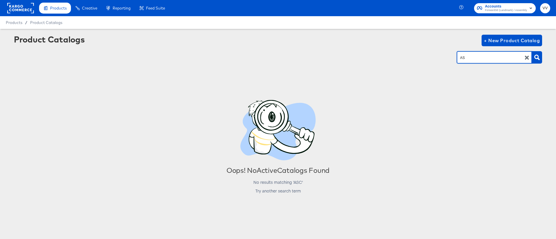
type input "A"
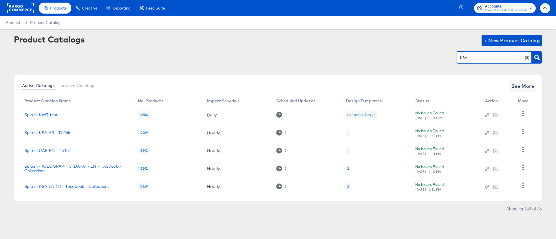
type input "KSA"
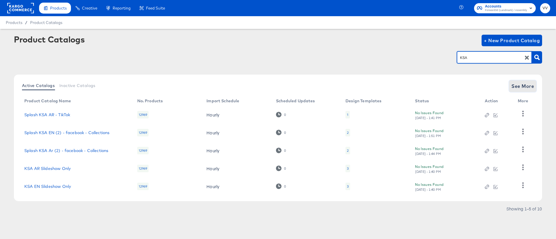
click at [516, 82] on span "See More" at bounding box center [522, 86] width 23 height 8
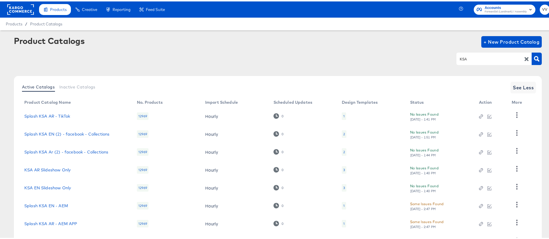
scroll to position [84, 0]
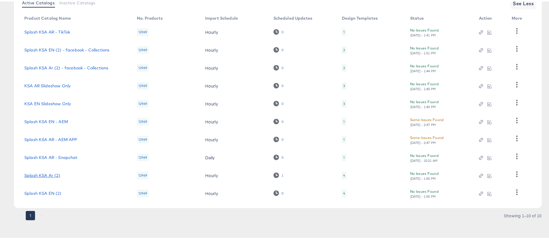
click at [37, 174] on link "Splash KSA Ar (2)" at bounding box center [42, 174] width 36 height 5
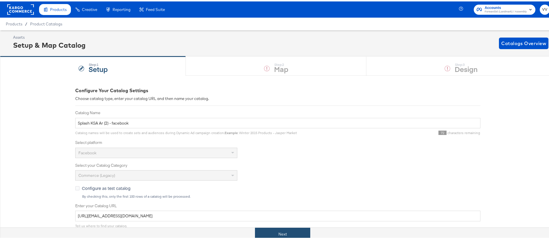
click at [297, 233] on button "Next" at bounding box center [282, 233] width 55 height 13
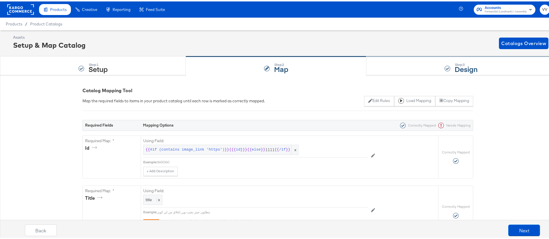
click at [413, 69] on div "Step: 3 Design" at bounding box center [460, 64] width 189 height 19
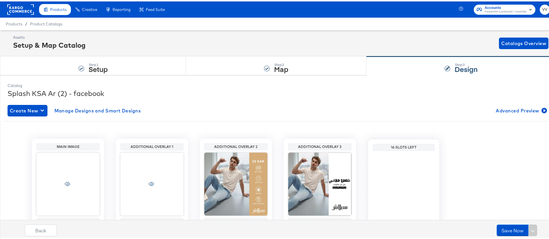
scroll to position [37, 0]
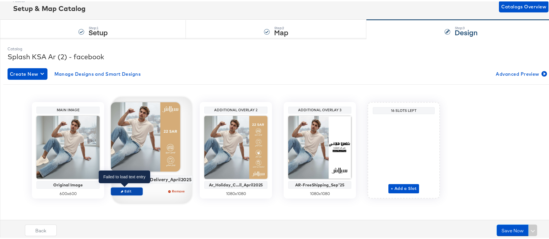
click at [132, 189] on span "Edit" at bounding box center [126, 190] width 27 height 4
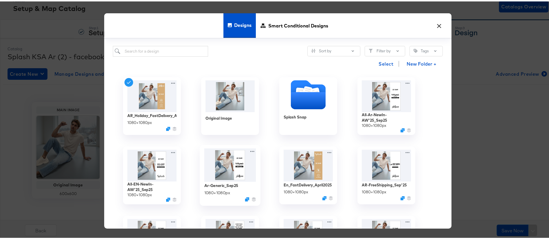
click at [221, 171] on img at bounding box center [230, 163] width 52 height 33
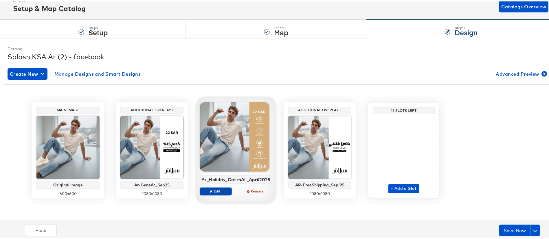
click at [218, 188] on span "Edit" at bounding box center [216, 190] width 27 height 4
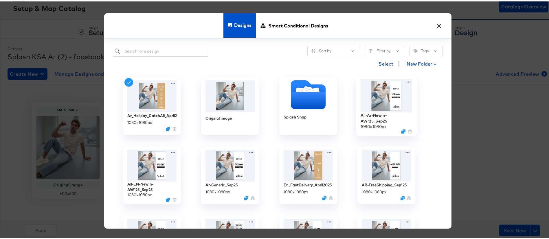
click at [378, 110] on img at bounding box center [387, 94] width 52 height 33
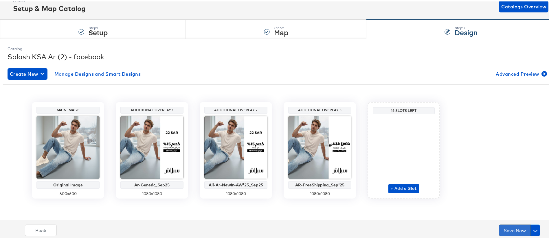
click at [501, 225] on button "Save Now" at bounding box center [515, 229] width 32 height 12
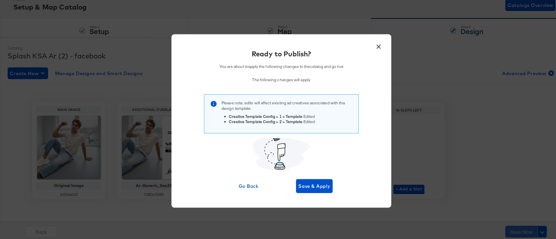
scroll to position [0, 0]
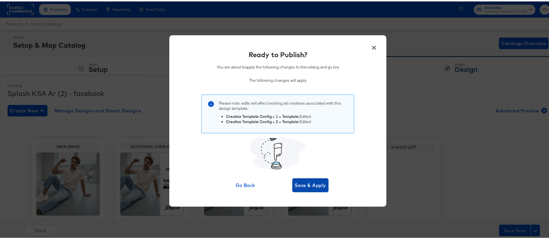
click at [314, 183] on span "Save & Apply" at bounding box center [311, 184] width 32 height 8
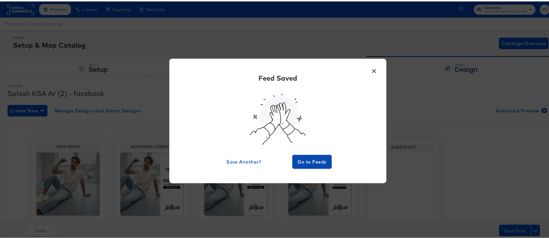
click at [304, 163] on span "Go to Feeds" at bounding box center [312, 161] width 35 height 8
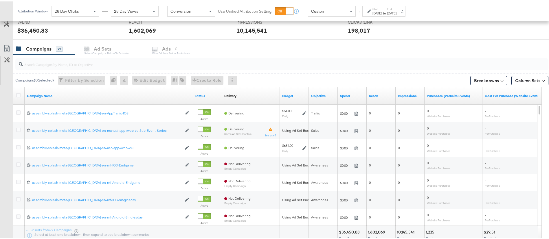
scroll to position [224, 0]
click at [101, 66] on div at bounding box center [281, 63] width 533 height 12
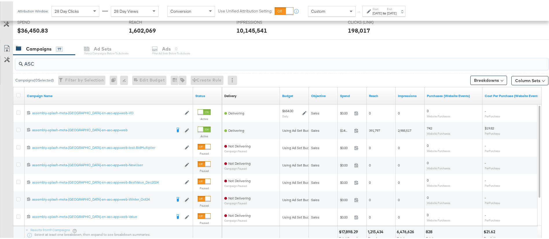
click at [91, 62] on input "ASC" at bounding box center [261, 60] width 477 height 11
type input "A"
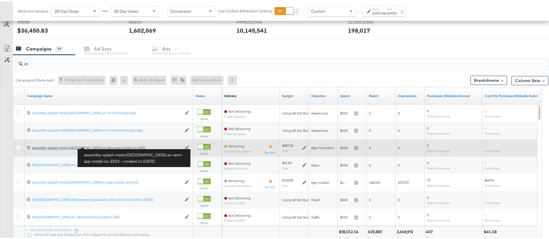
type input "in"
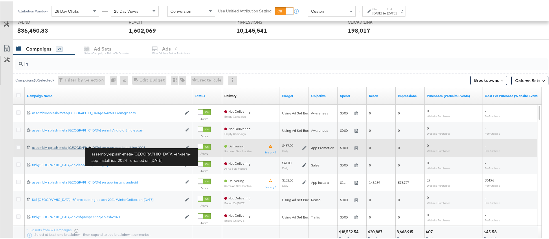
click at [99, 147] on div "assembly-splash-meta-[GEOGRAPHIC_DATA]-en-aem-app-install-ios-2024 assembly-spl…" at bounding box center [107, 146] width 150 height 5
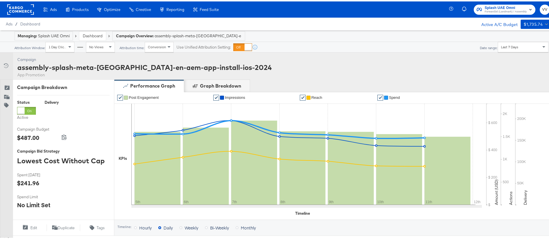
scroll to position [233, 0]
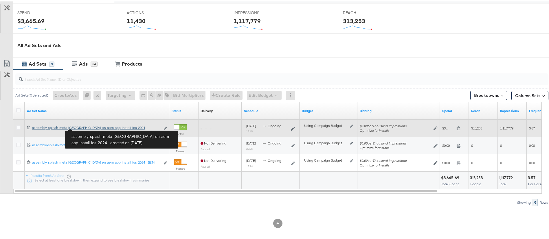
click at [87, 126] on div "assembly-splash-meta-[GEOGRAPHIC_DATA]-en-aem-app-install-ios-2024 assembly-spl…" at bounding box center [96, 126] width 128 height 5
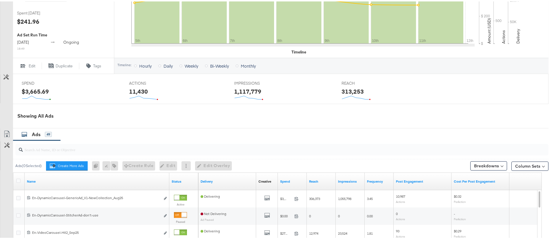
scroll to position [192, 0]
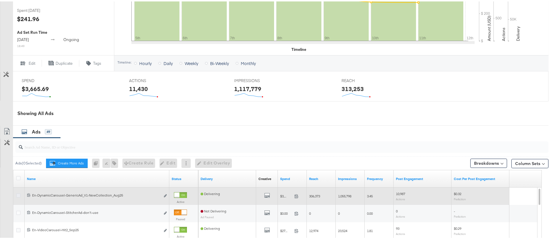
click at [18, 193] on icon at bounding box center [18, 194] width 4 height 4
click at [0, 0] on input "checkbox" at bounding box center [0, 0] width 0 height 0
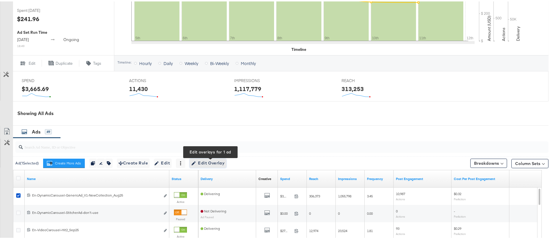
click at [205, 163] on span "Edit Overlay Edit overlays for 1 ad" at bounding box center [207, 161] width 33 height 7
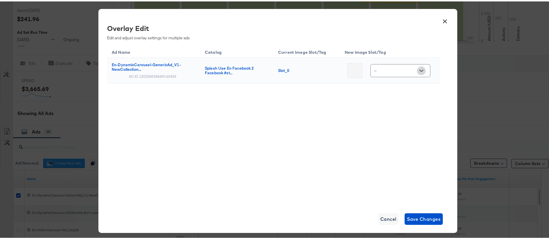
click at [420, 71] on icon "Open" at bounding box center [421, 69] width 4 height 4
click at [387, 89] on div "Main image" at bounding box center [391, 88] width 30 height 6
type input "Main image"
click at [420, 217] on span "Save Changes" at bounding box center [424, 218] width 34 height 8
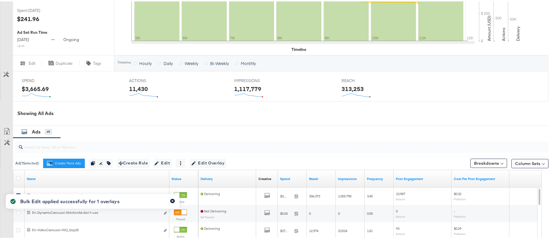
click at [171, 200] on icon "button" at bounding box center [172, 199] width 2 height 3
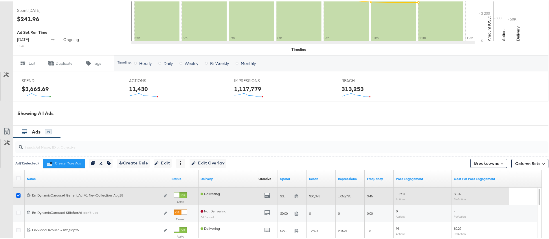
click at [18, 193] on icon at bounding box center [18, 194] width 4 height 4
click at [0, 0] on input "checkbox" at bounding box center [0, 0] width 0 height 0
